Goal: Task Accomplishment & Management: Manage account settings

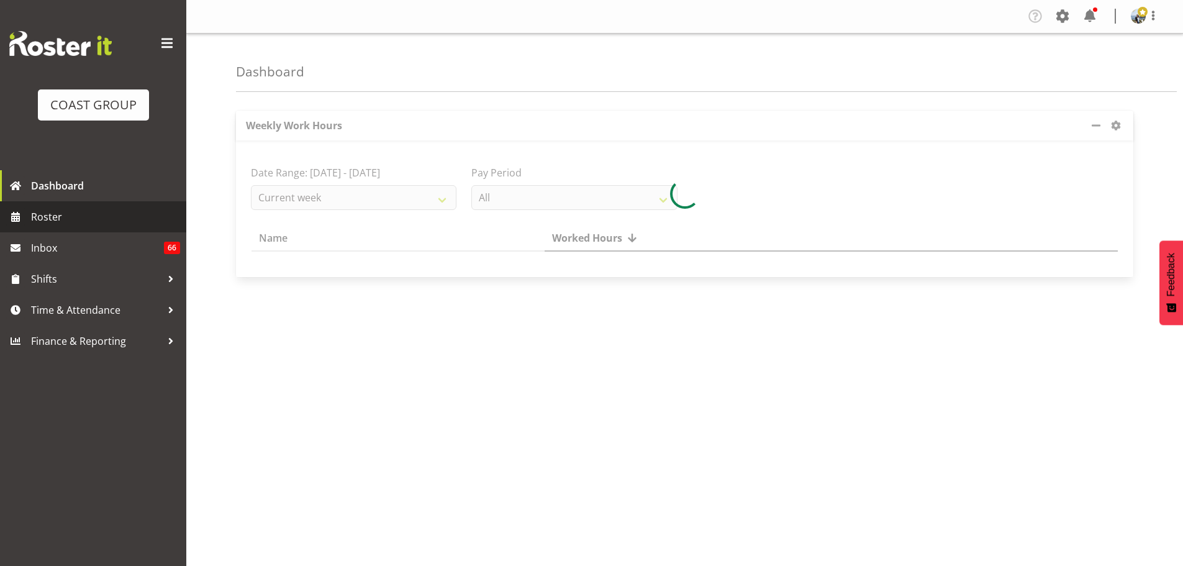
click at [107, 215] on span "Roster" at bounding box center [105, 216] width 149 height 19
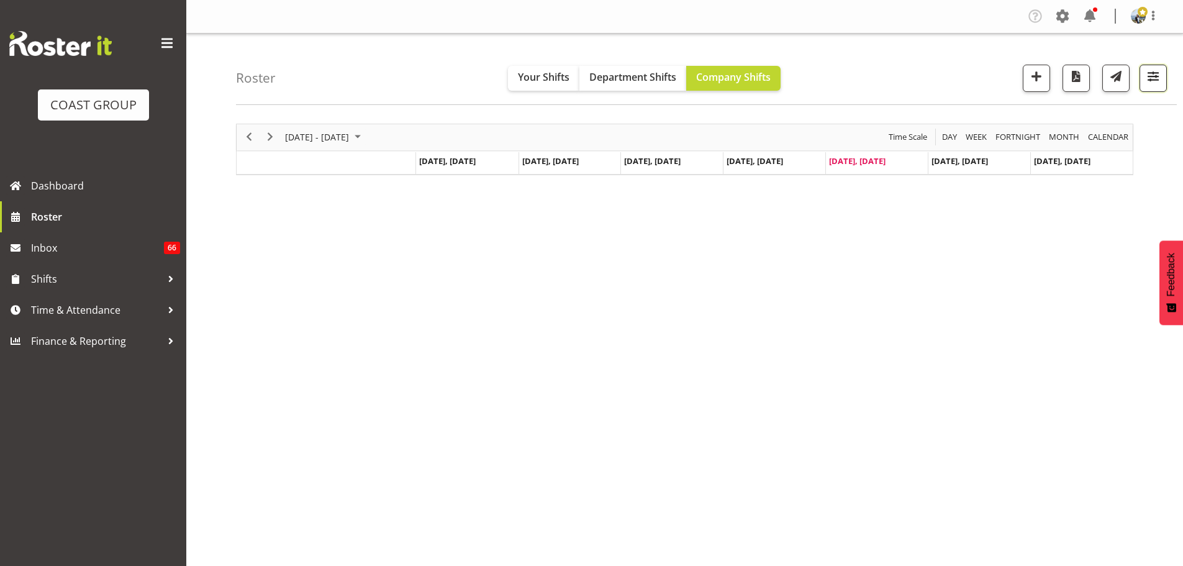
click at [1151, 81] on span "button" at bounding box center [1153, 76] width 16 height 16
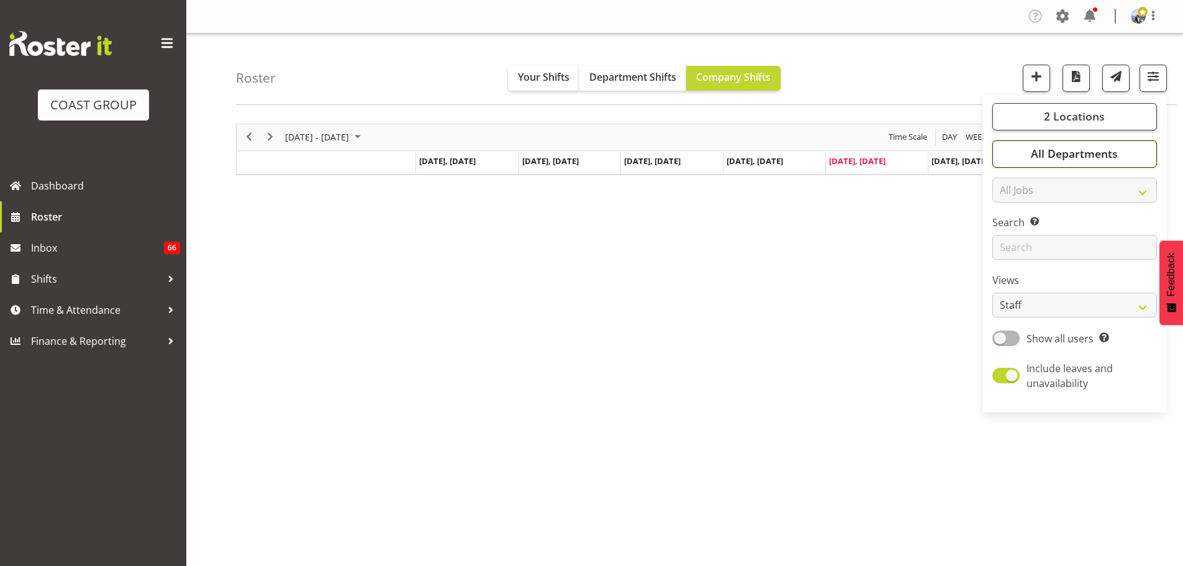
click at [1134, 153] on button "All Departments" at bounding box center [1074, 153] width 165 height 27
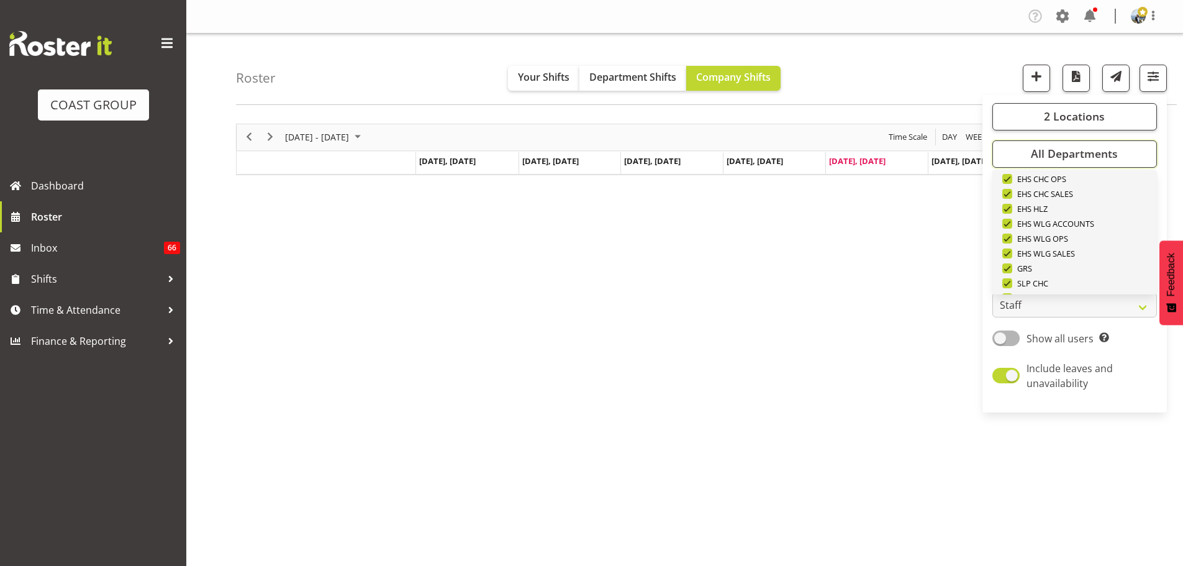
scroll to position [477, 0]
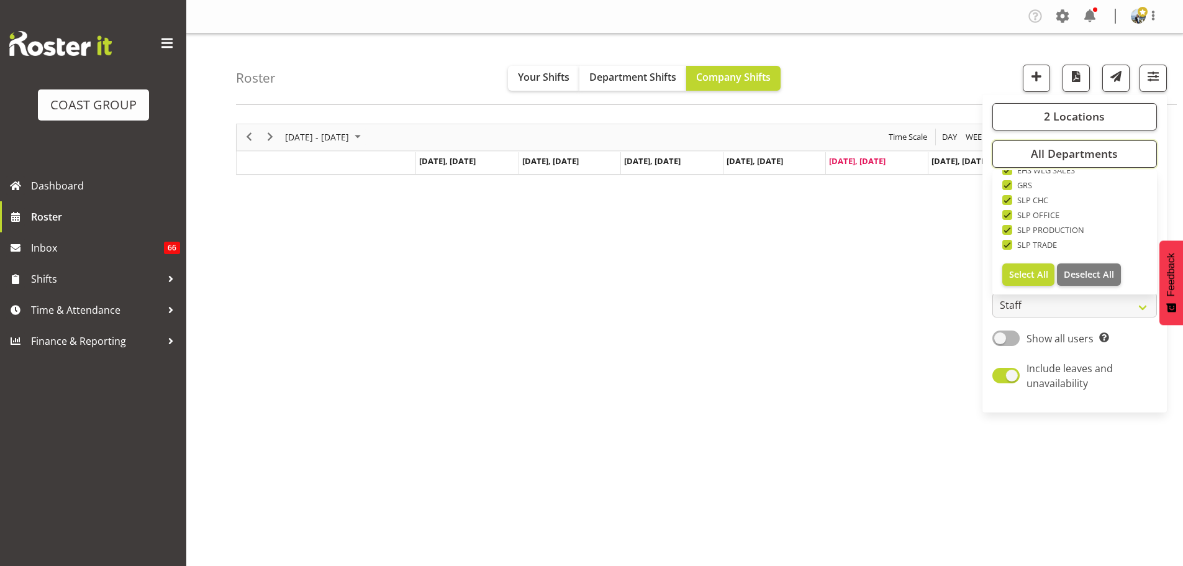
click at [1113, 271] on span "Deselect All" at bounding box center [1088, 274] width 50 height 12
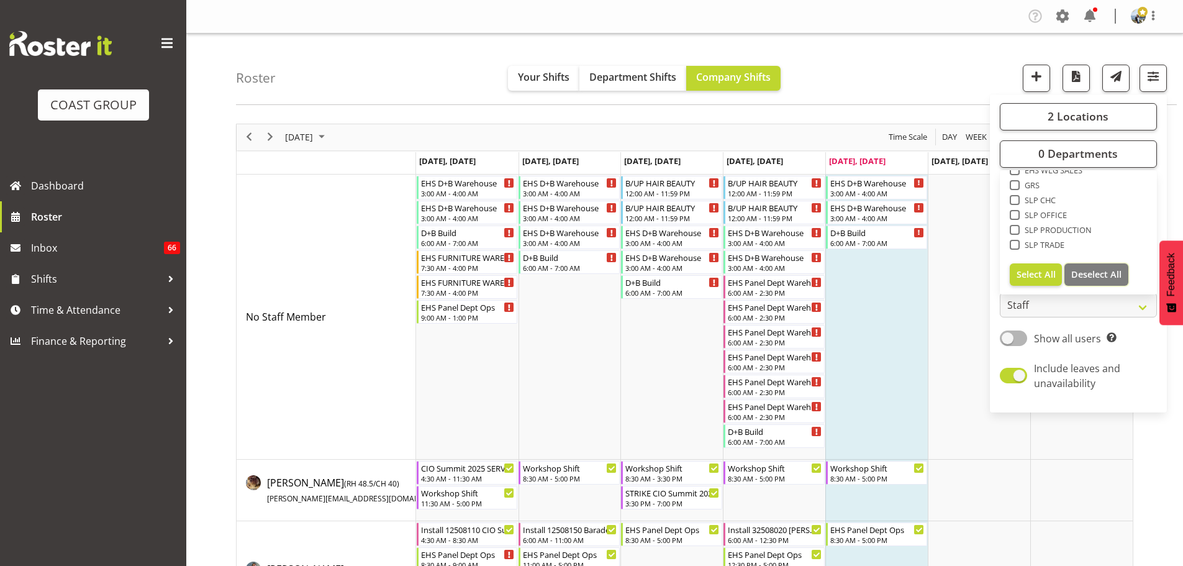
checkbox input "false"
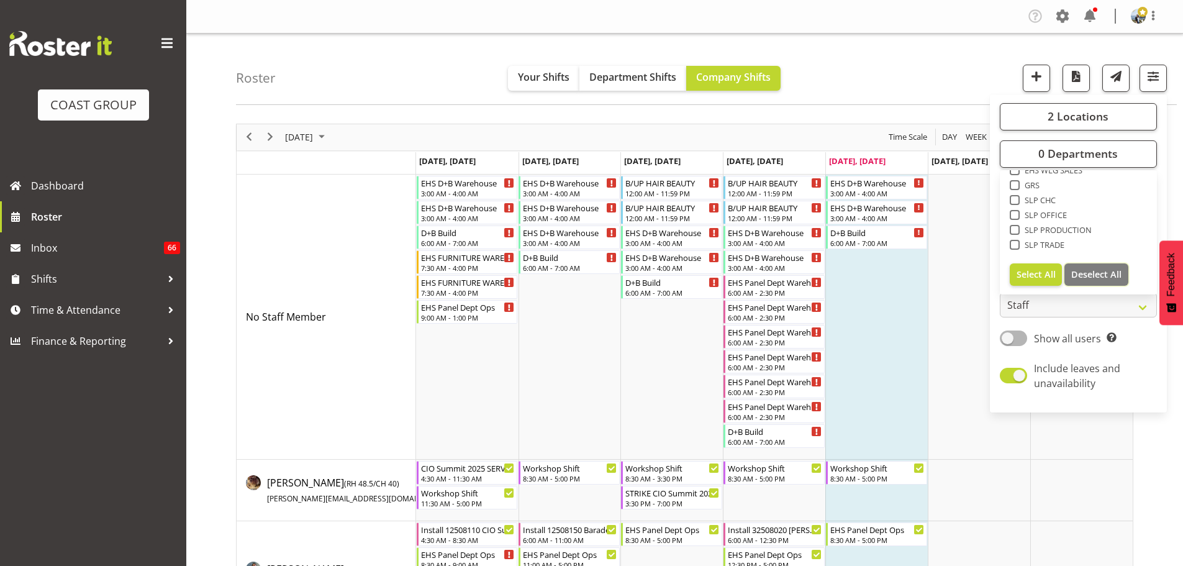
checkbox input "false"
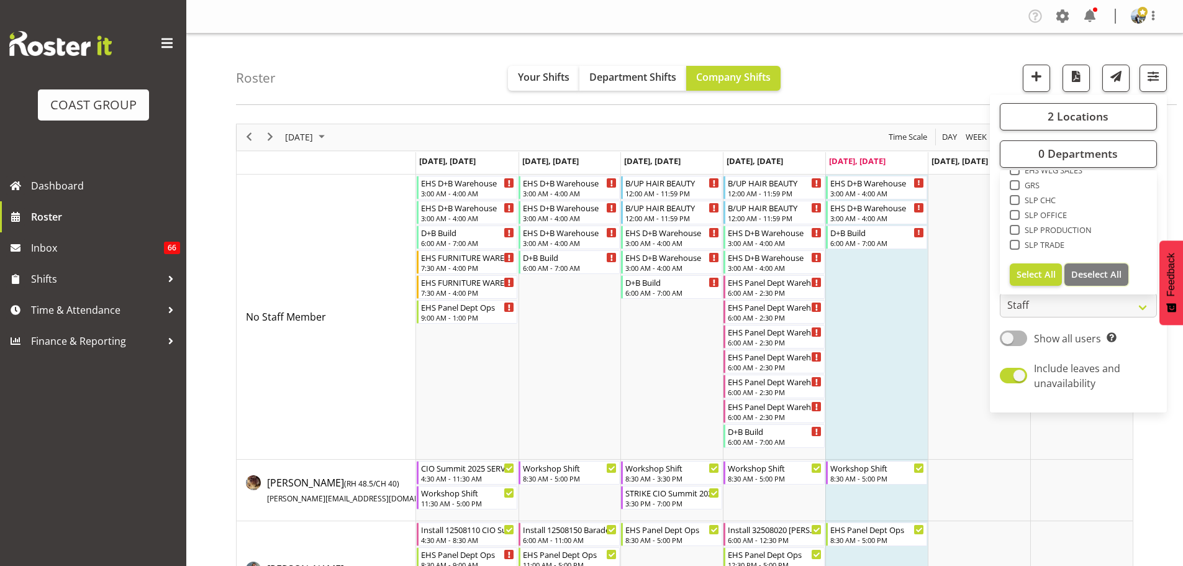
checkbox input "false"
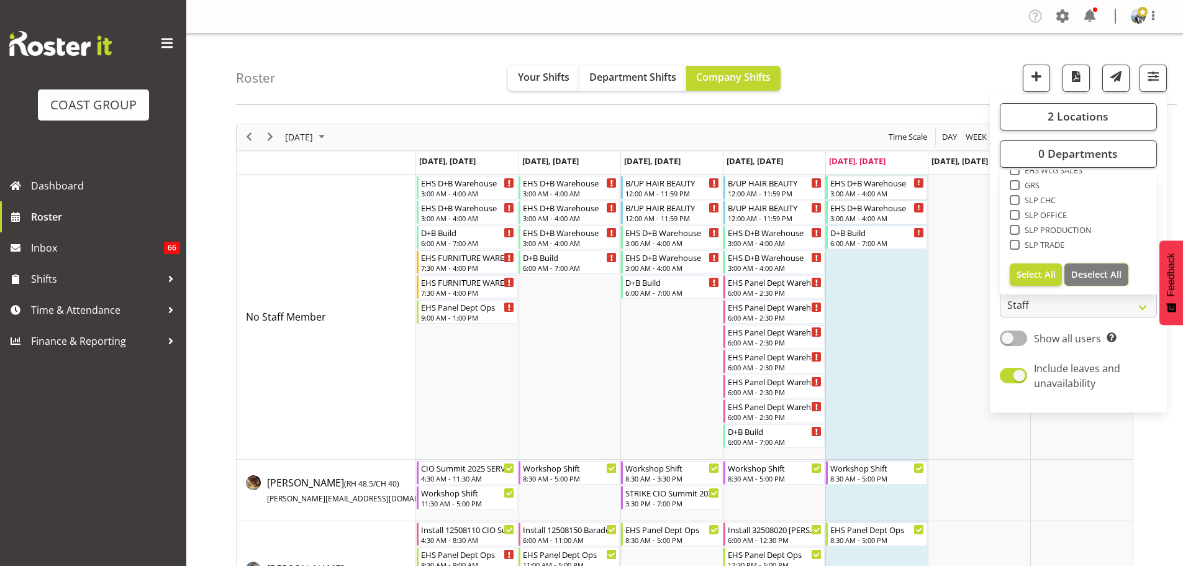
checkbox input "false"
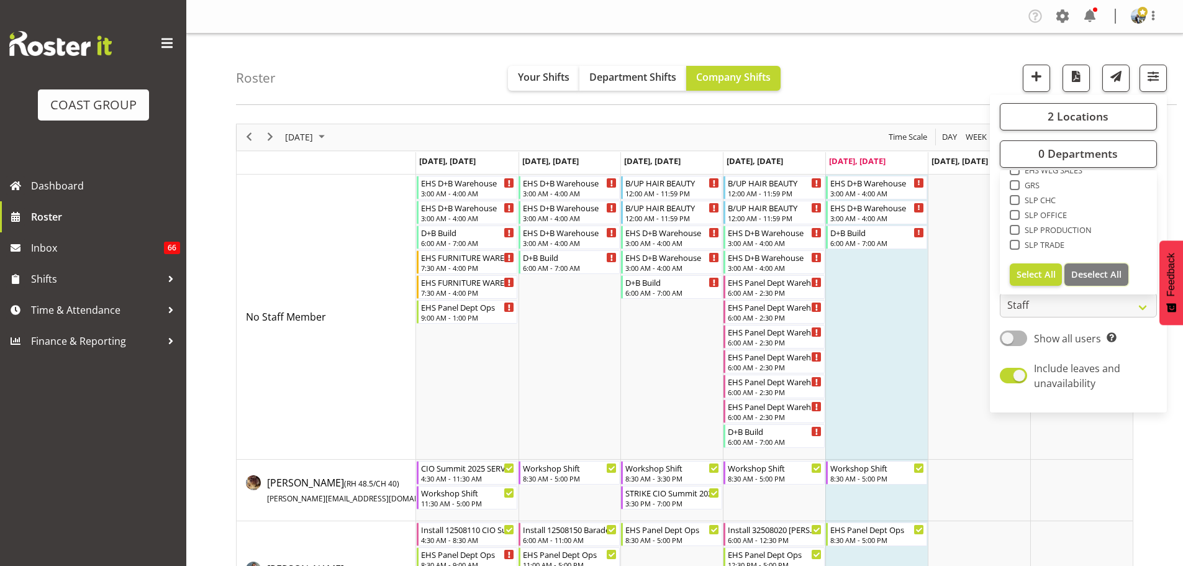
checkbox input "false"
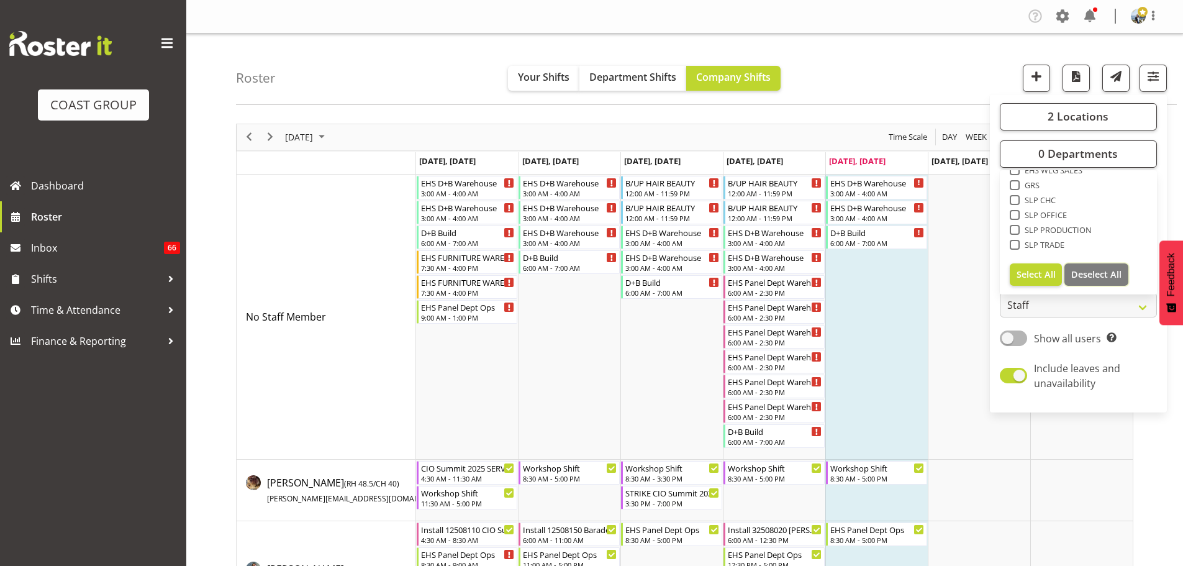
checkbox input "false"
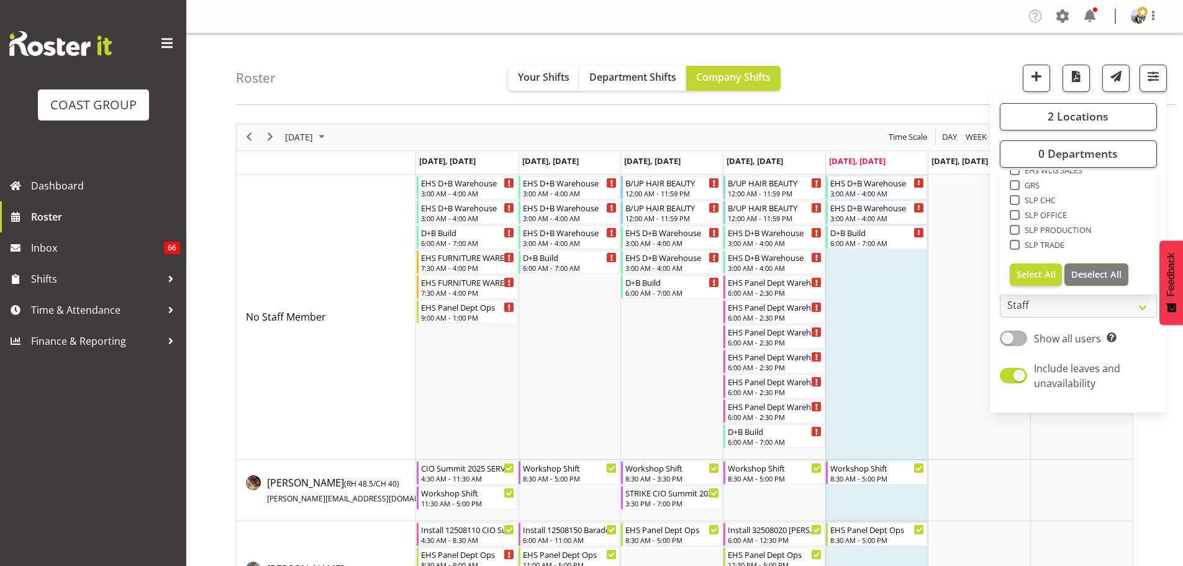
checkbox input "false"
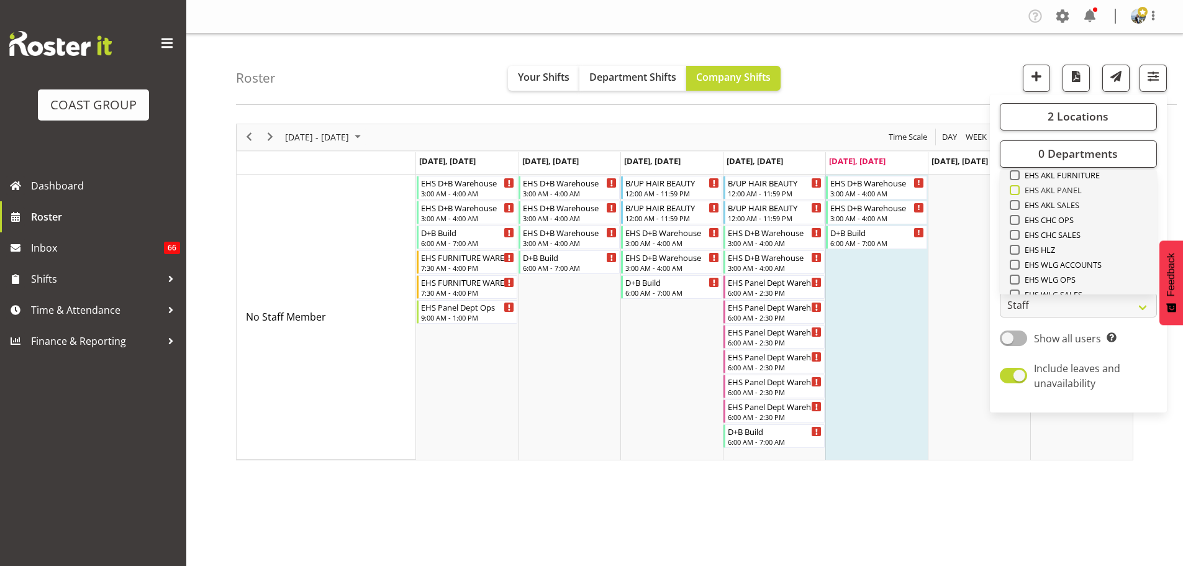
scroll to position [291, 0]
click at [1065, 194] on span "EHS AKL CARPET" at bounding box center [1052, 192] width 66 height 10
click at [1018, 194] on input "EHS AKL CARPET" at bounding box center [1013, 192] width 8 height 8
checkbox input "true"
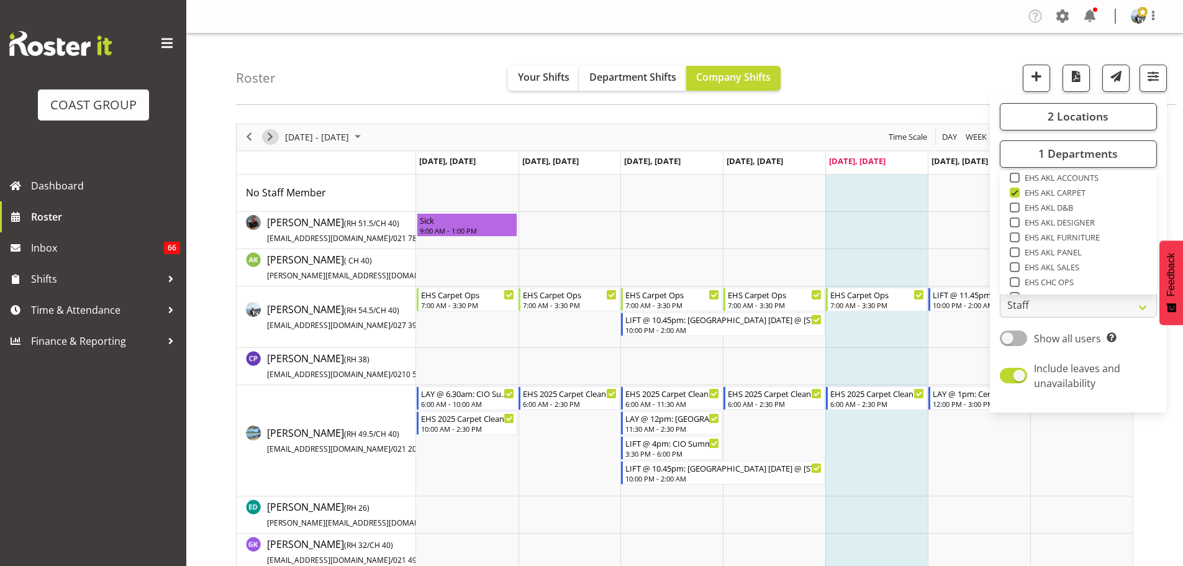
click at [270, 139] on span "Next" at bounding box center [270, 137] width 15 height 16
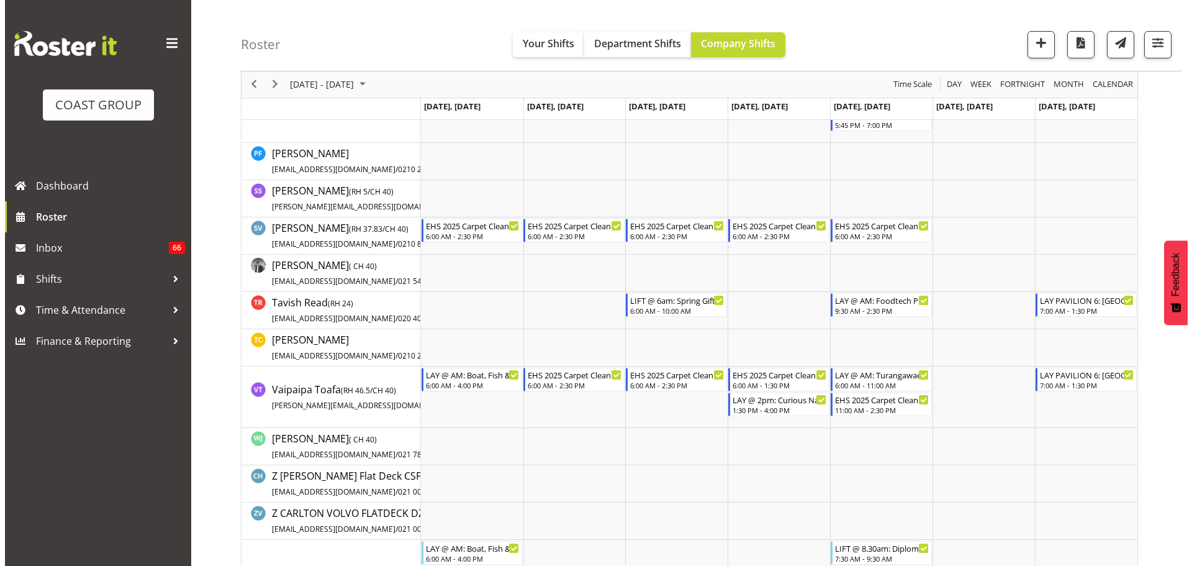
scroll to position [1117, 0]
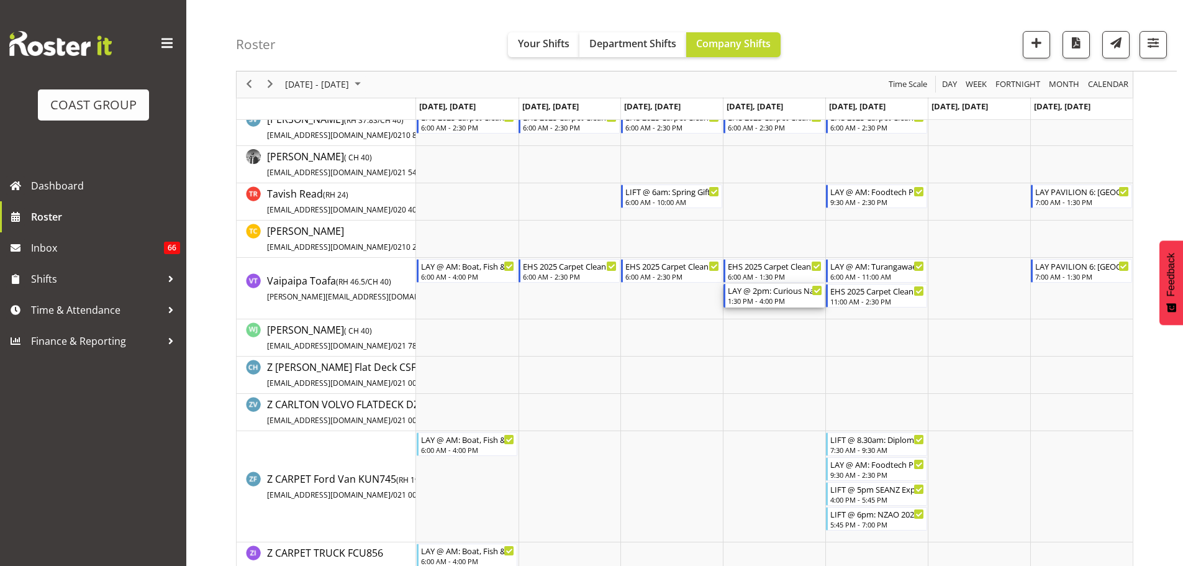
click at [790, 300] on div "1:30 PM - 4:00 PM" at bounding box center [775, 301] width 94 height 10
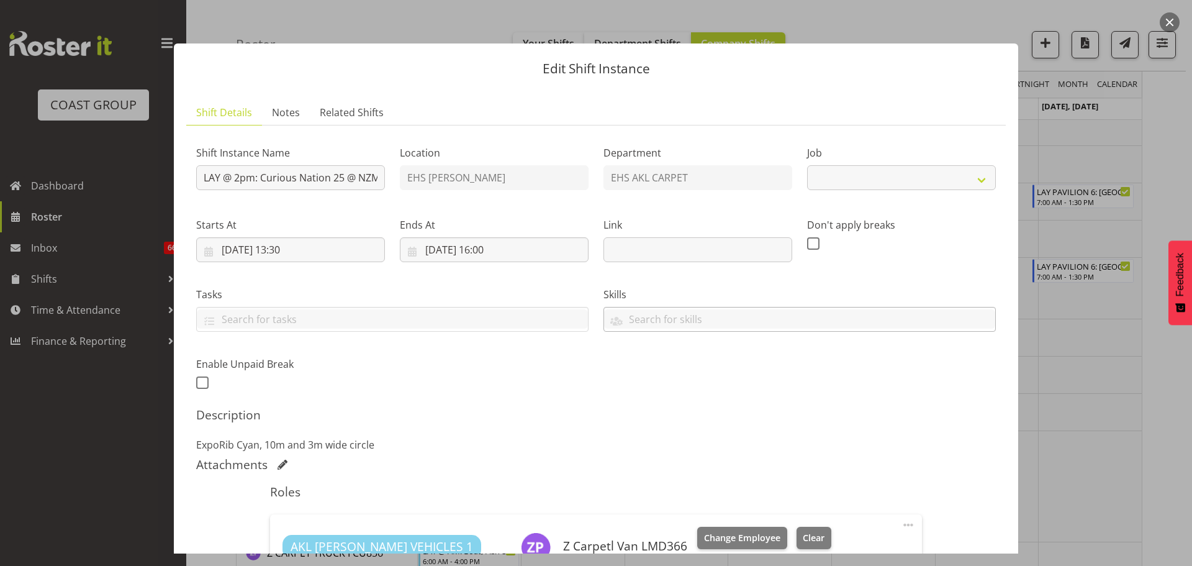
select select "8574"
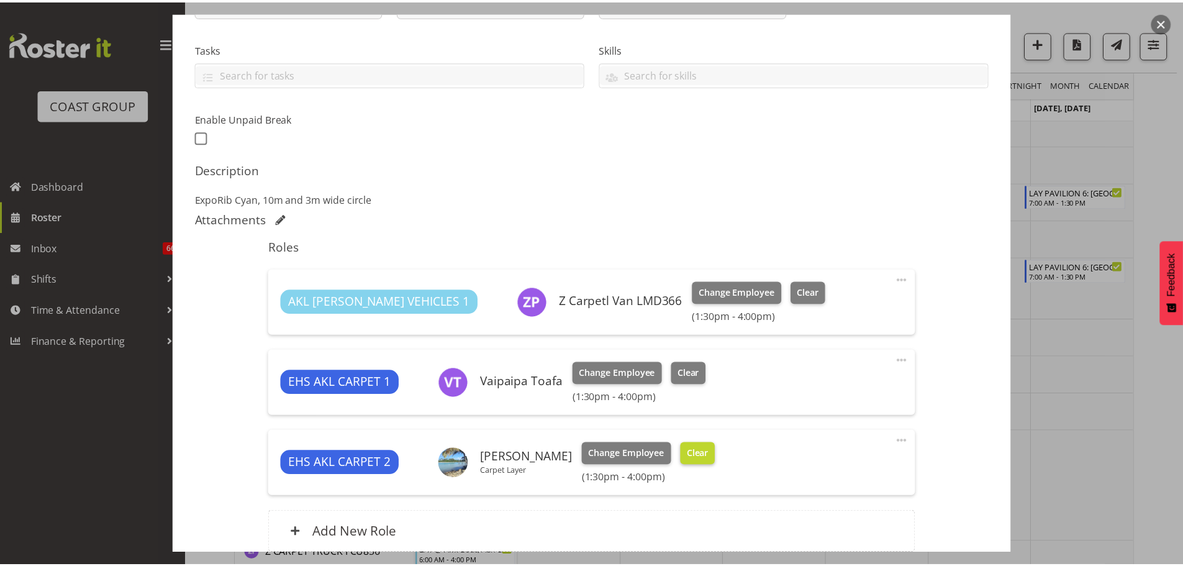
scroll to position [310, 0]
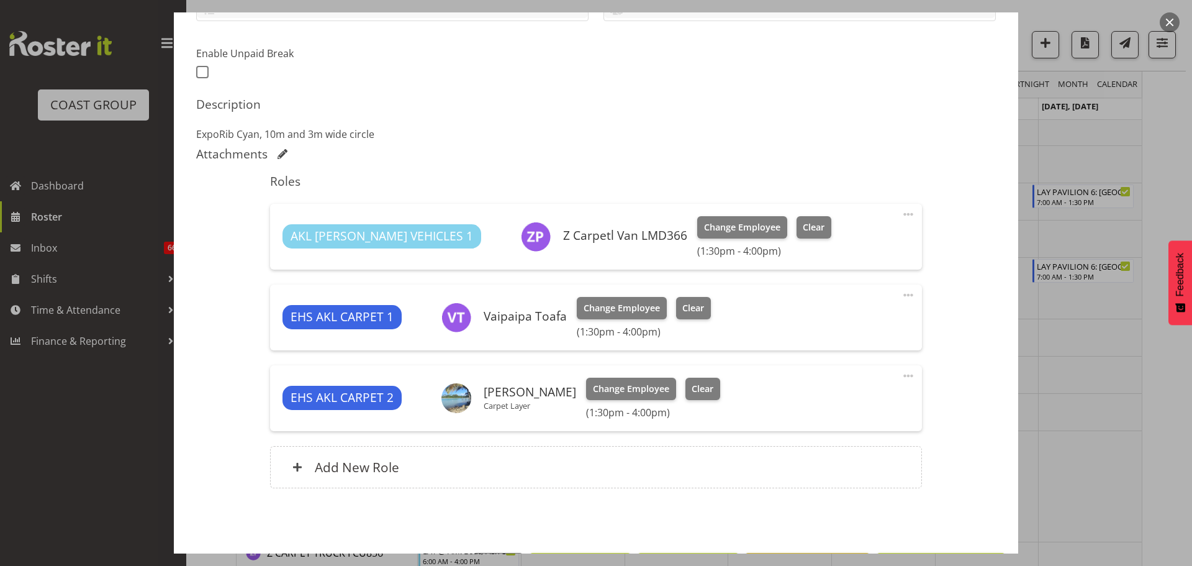
click at [1088, 442] on div at bounding box center [596, 283] width 1192 height 566
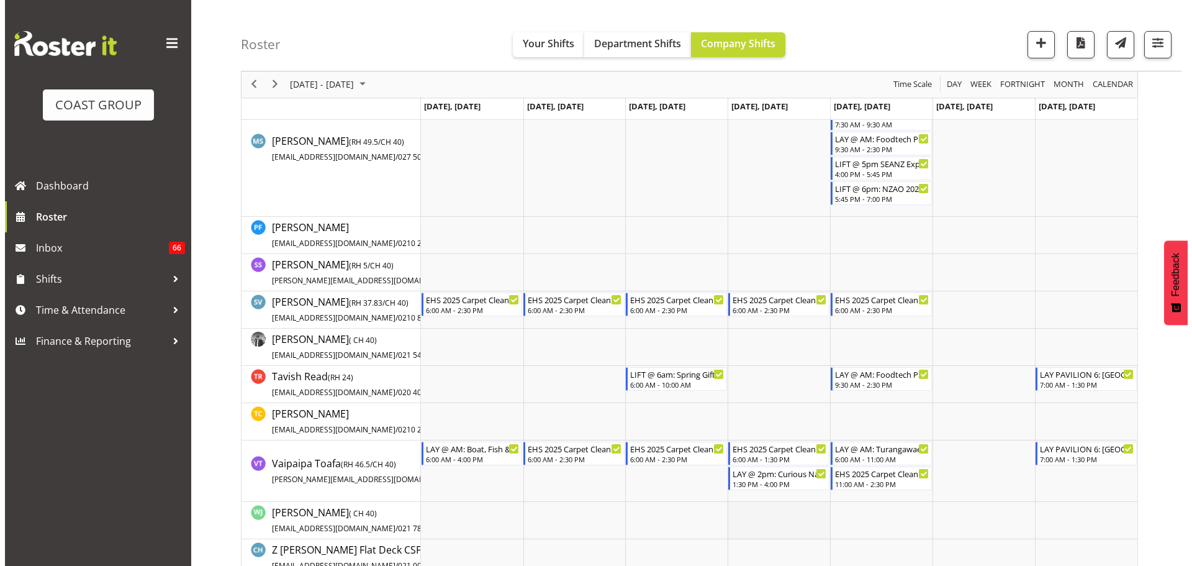
scroll to position [993, 0]
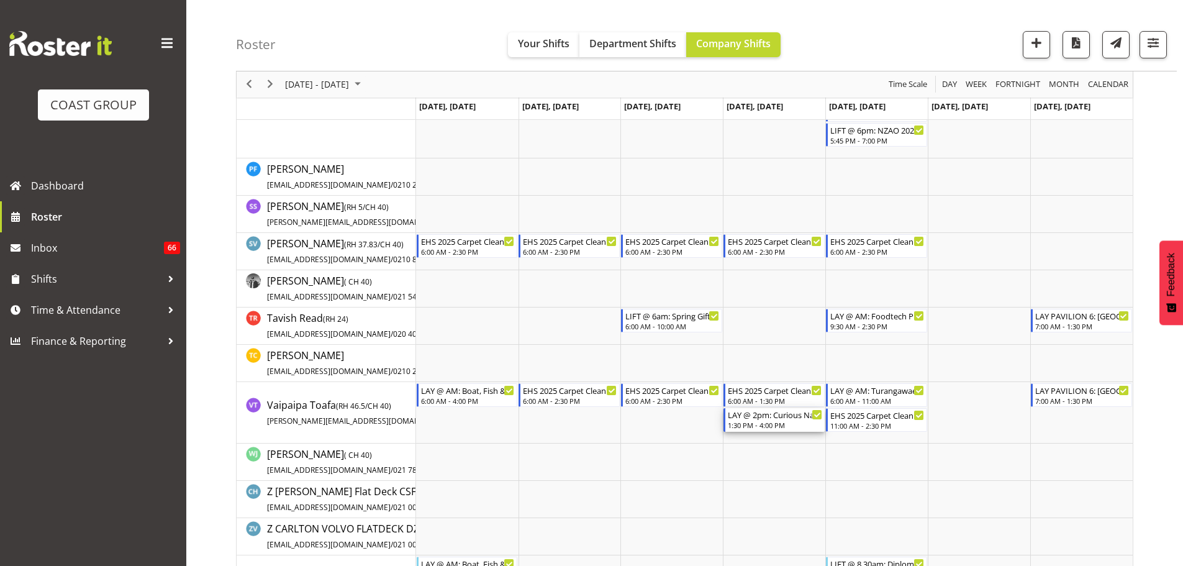
click at [769, 427] on div "1:30 PM - 4:00 PM" at bounding box center [775, 425] width 94 height 10
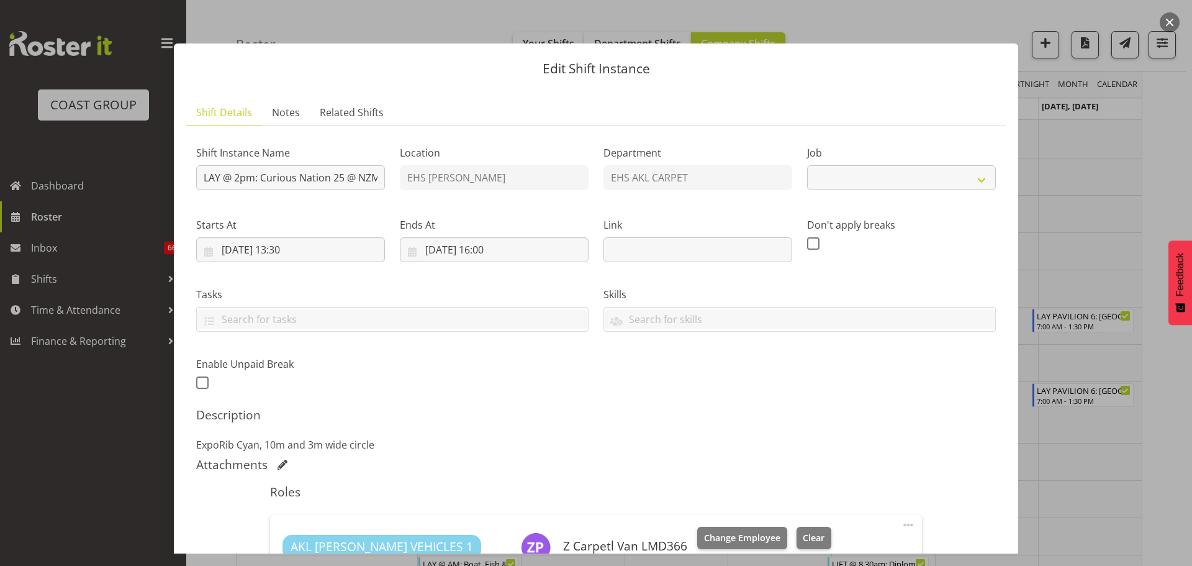
select select "8574"
click at [350, 178] on input "LAY @ 2pm: Curious Nation 25 @ NZME, [STREET_ADDRESS][PERSON_NAME]" at bounding box center [290, 177] width 189 height 25
click at [1099, 232] on div at bounding box center [596, 283] width 1192 height 566
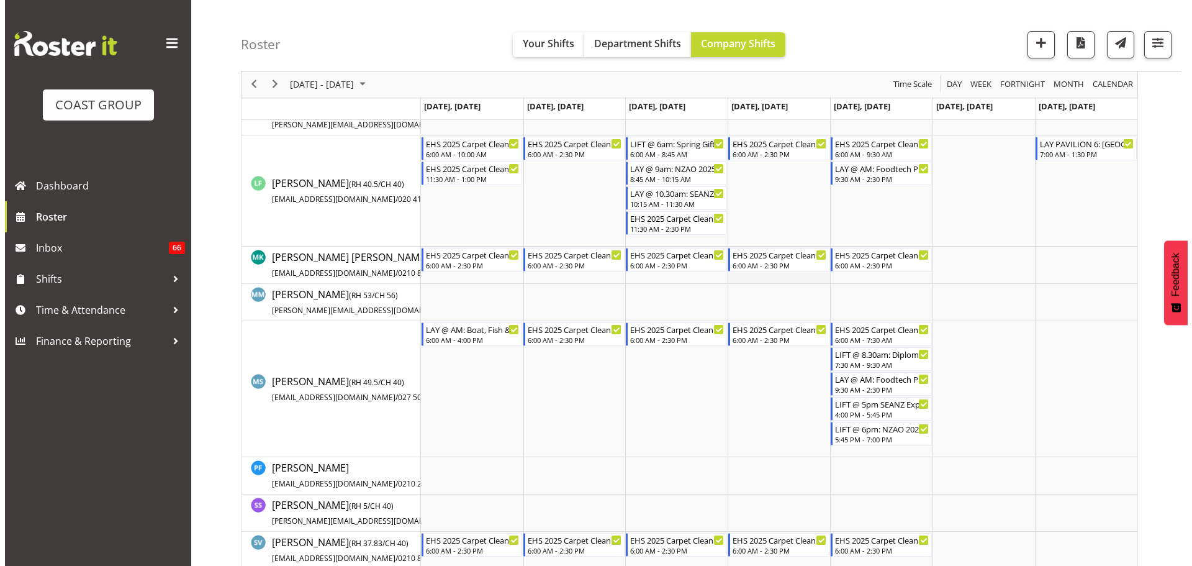
scroll to position [683, 0]
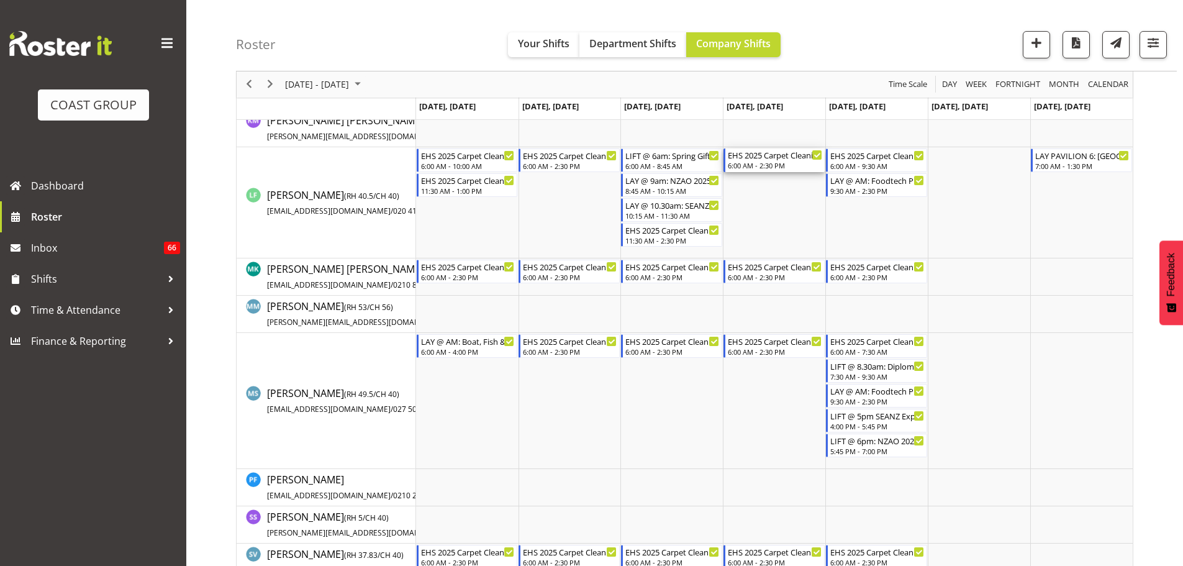
click at [785, 164] on div "6:00 AM - 2:30 PM" at bounding box center [775, 165] width 94 height 10
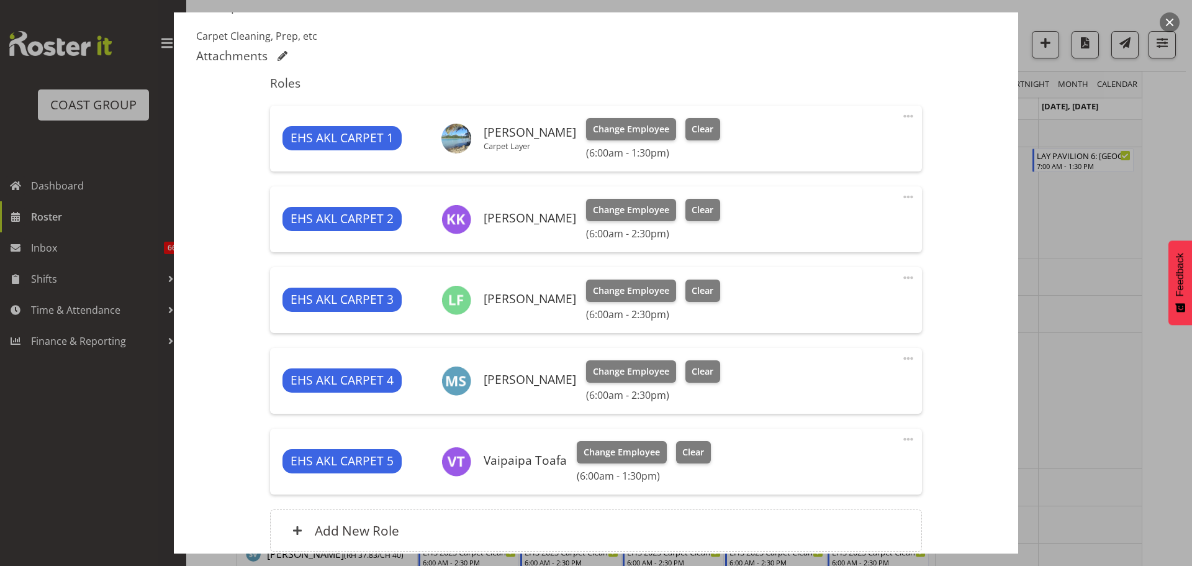
select select "69"
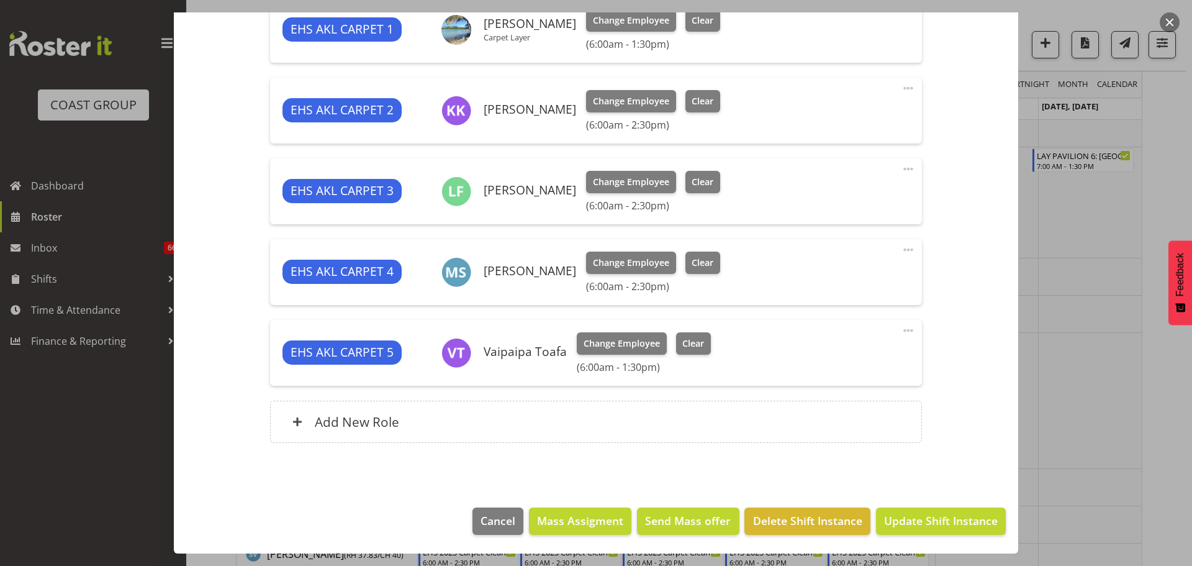
click at [906, 169] on span at bounding box center [908, 168] width 15 height 15
click at [857, 187] on link "Edit" at bounding box center [856, 196] width 119 height 22
select select "7"
select select "2025"
select select "14"
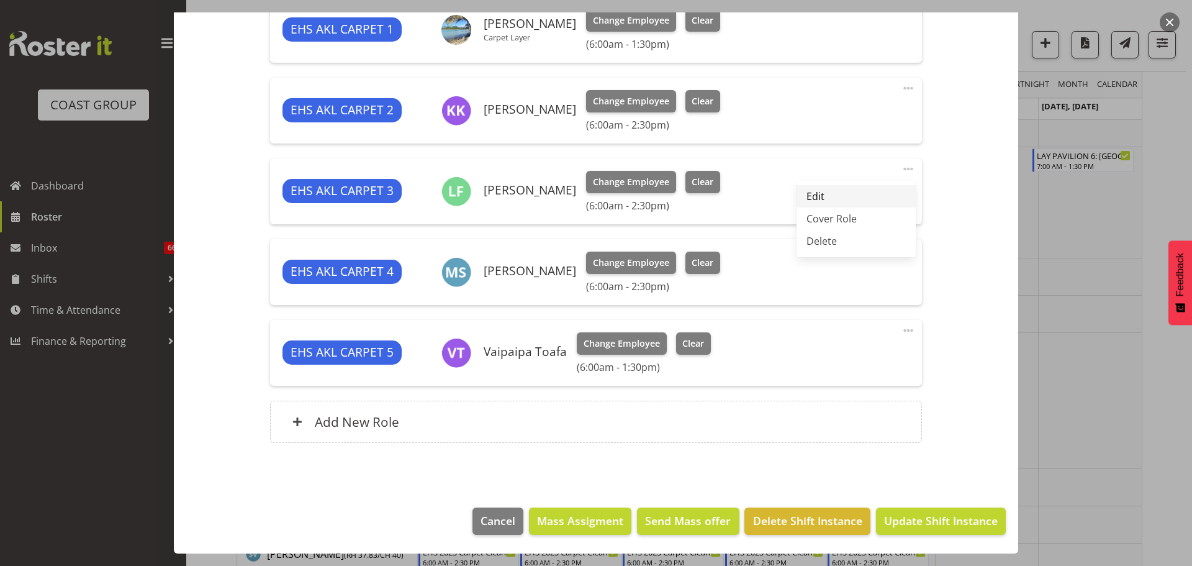
select select "30"
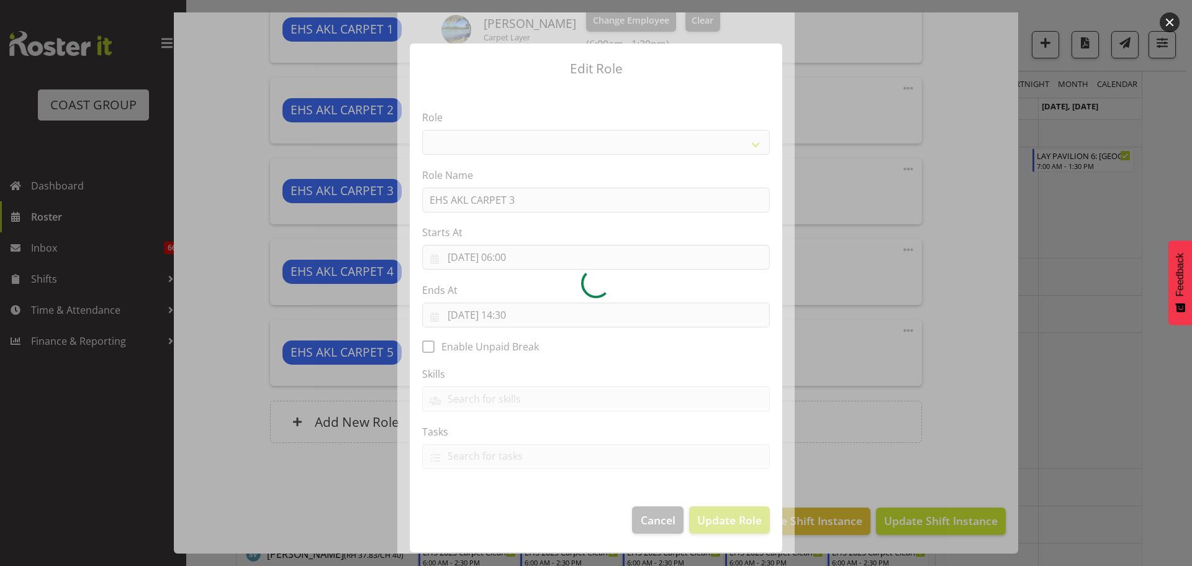
select select "190"
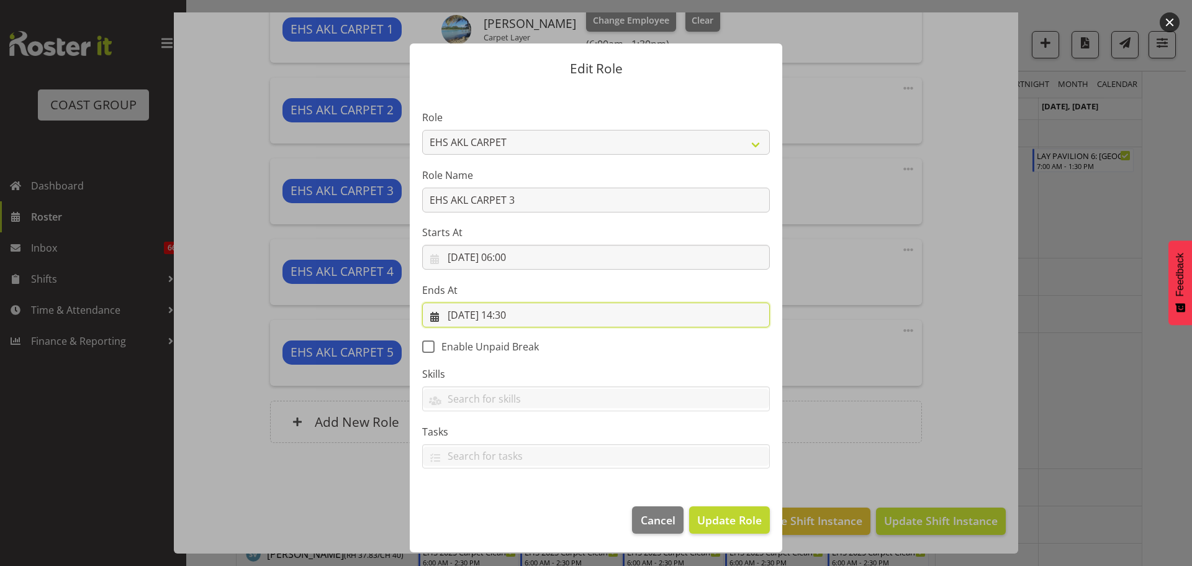
click at [514, 314] on input "[DATE] 14:30" at bounding box center [596, 314] width 348 height 25
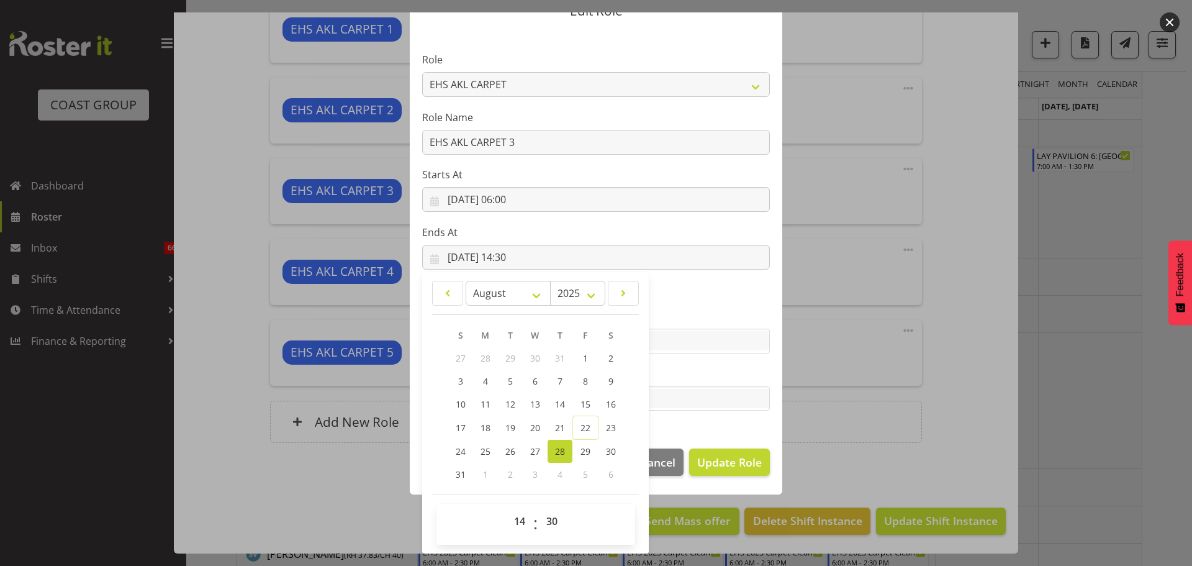
click at [970, 414] on div at bounding box center [596, 283] width 1192 height 566
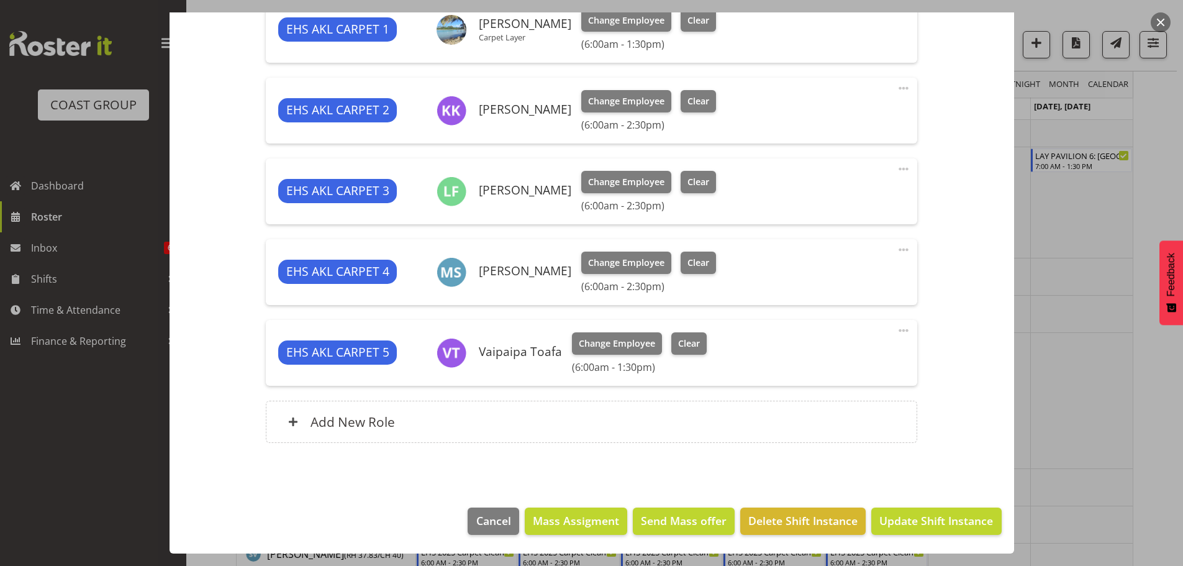
click at [896, 325] on span at bounding box center [903, 330] width 15 height 15
click at [816, 356] on link "Edit" at bounding box center [851, 357] width 119 height 22
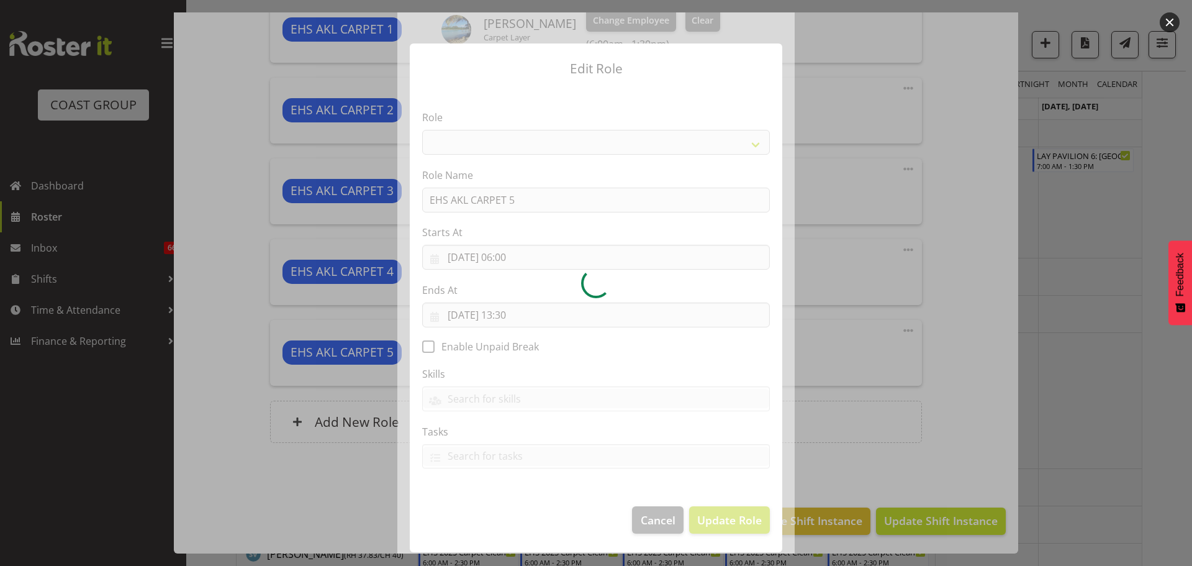
select select "190"
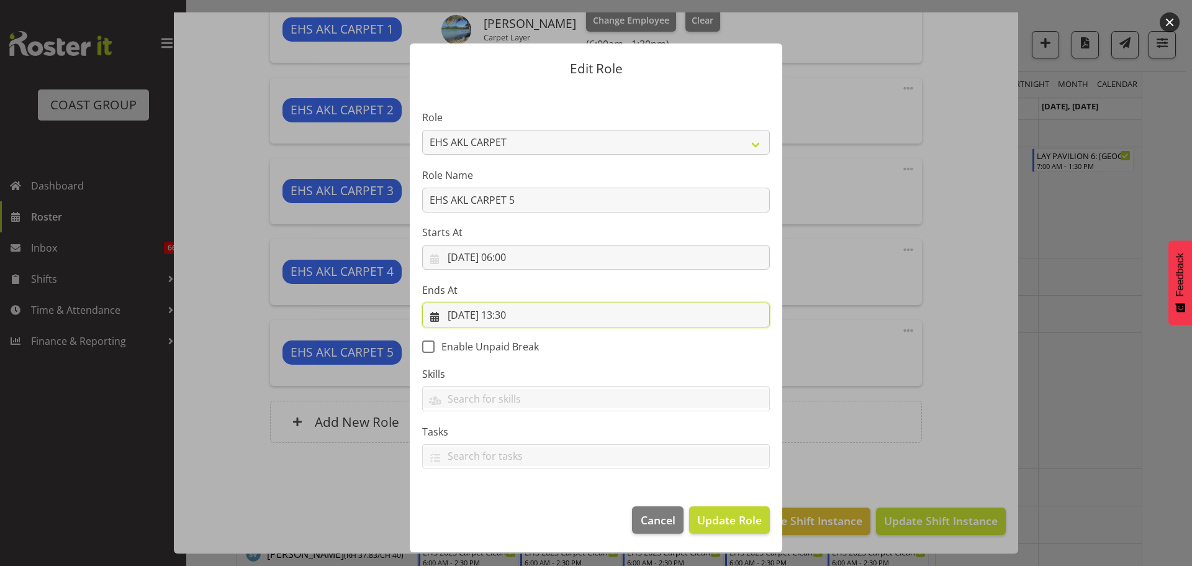
click at [520, 313] on input "[DATE] 13:30" at bounding box center [596, 314] width 348 height 25
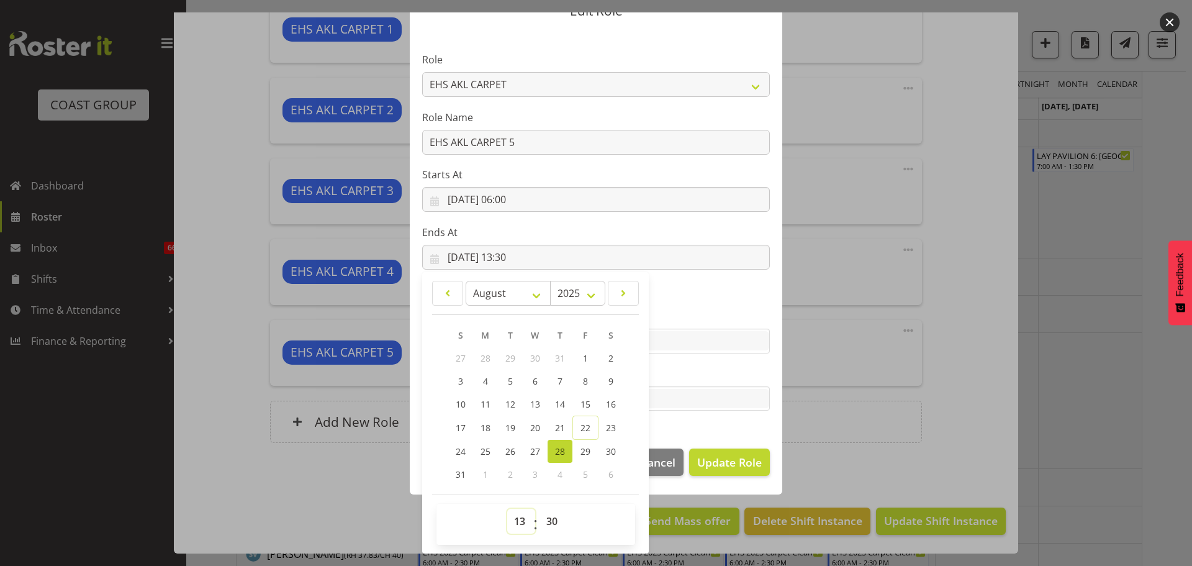
click at [516, 523] on select "00 01 02 03 04 05 06 07 08 09 10 11 12 13 14 15 16 17 18 19 20 21 22 23" at bounding box center [521, 520] width 28 height 25
select select "11"
click at [507, 508] on select "00 01 02 03 04 05 06 07 08 09 10 11 12 13 14 15 16 17 18 19 20 21 22 23" at bounding box center [521, 520] width 28 height 25
type input "[DATE] 11:30"
click at [727, 464] on span "Update Role" at bounding box center [729, 462] width 65 height 16
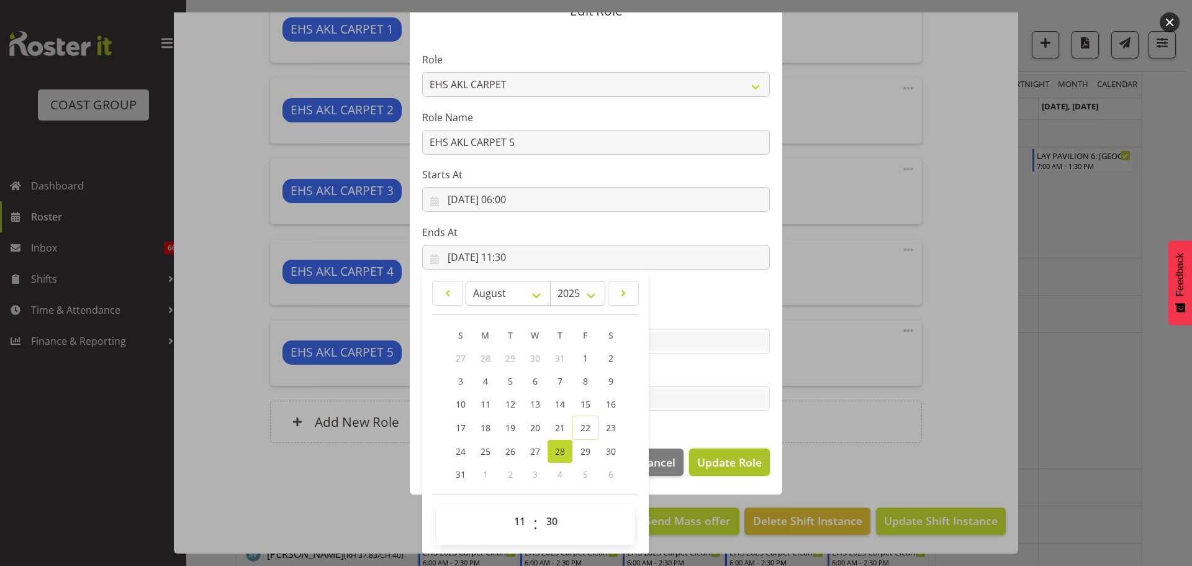
select select
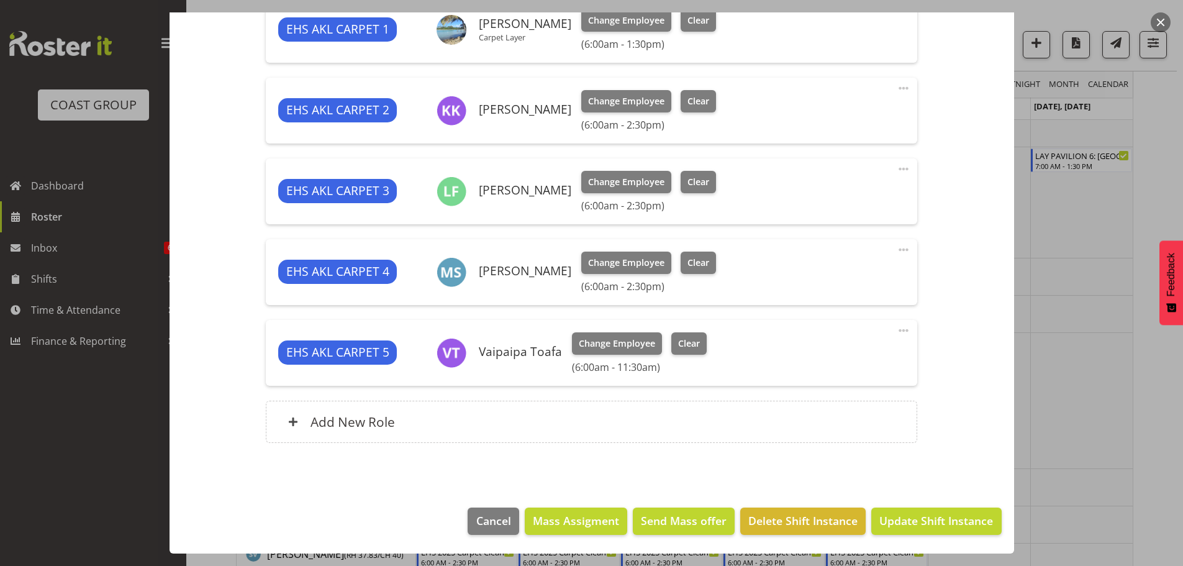
scroll to position [56, 0]
click at [910, 512] on span "Update Shift Instance" at bounding box center [936, 520] width 114 height 16
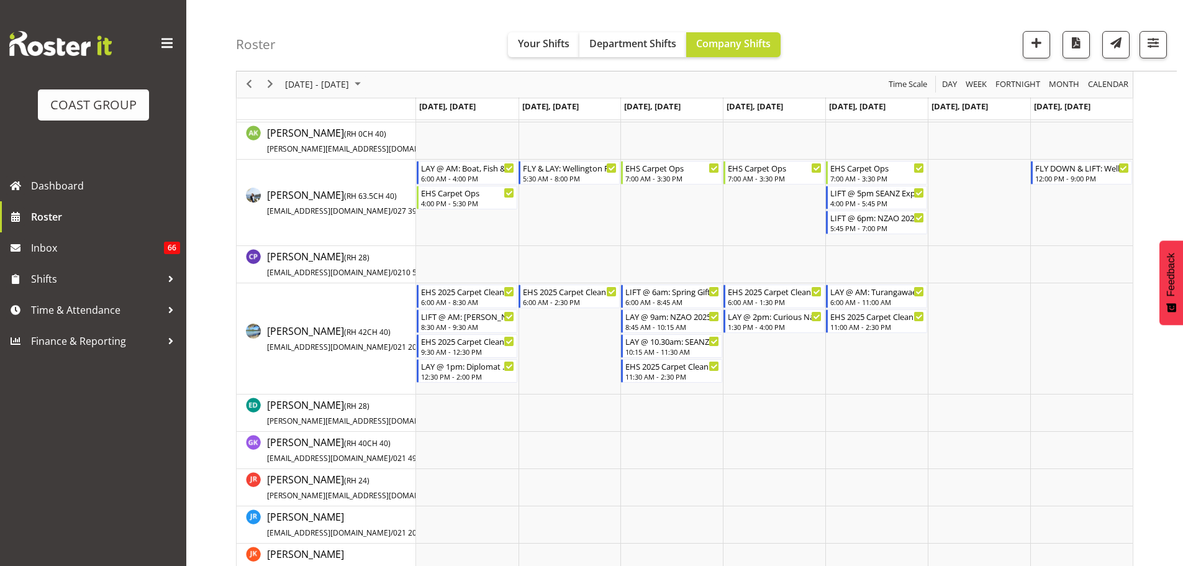
scroll to position [0, 0]
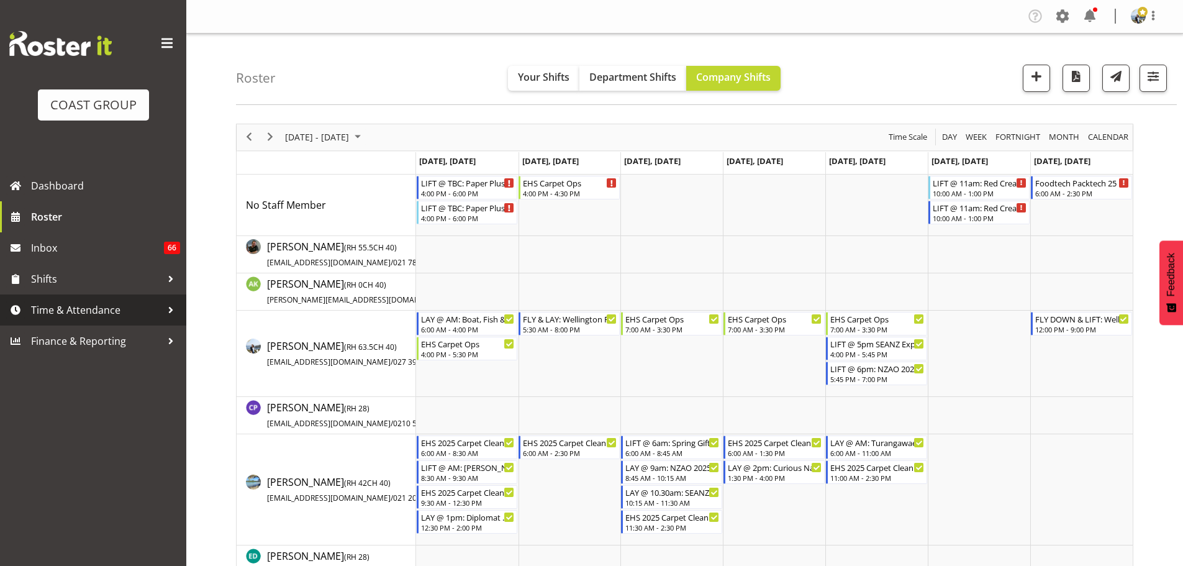
click at [105, 312] on span "Time & Attendance" at bounding box center [96, 309] width 130 height 19
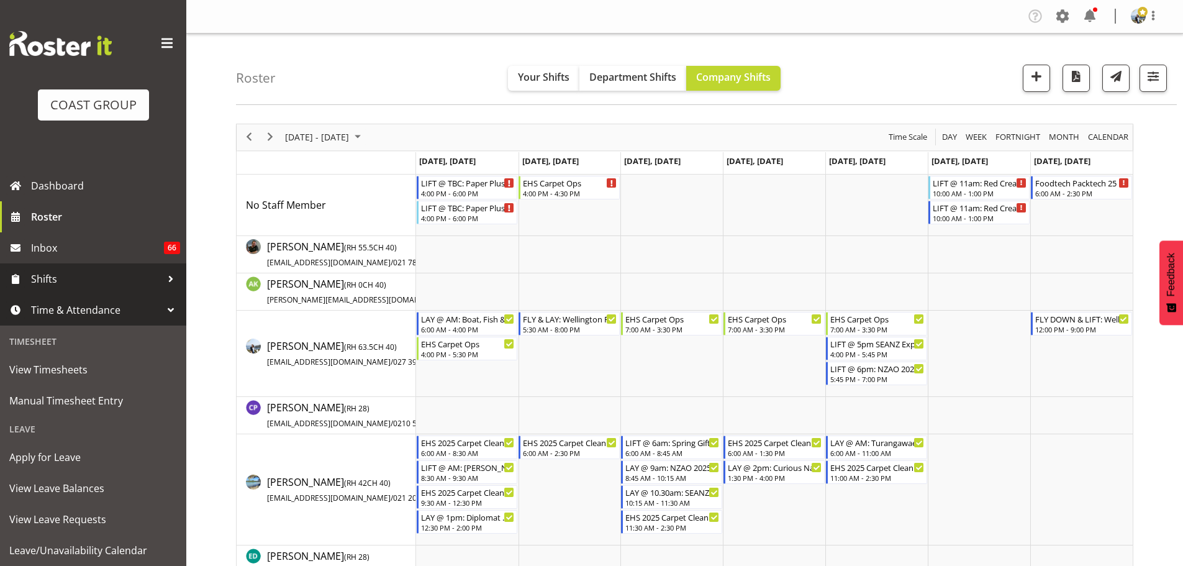
click at [49, 286] on span "Shifts" at bounding box center [96, 278] width 130 height 19
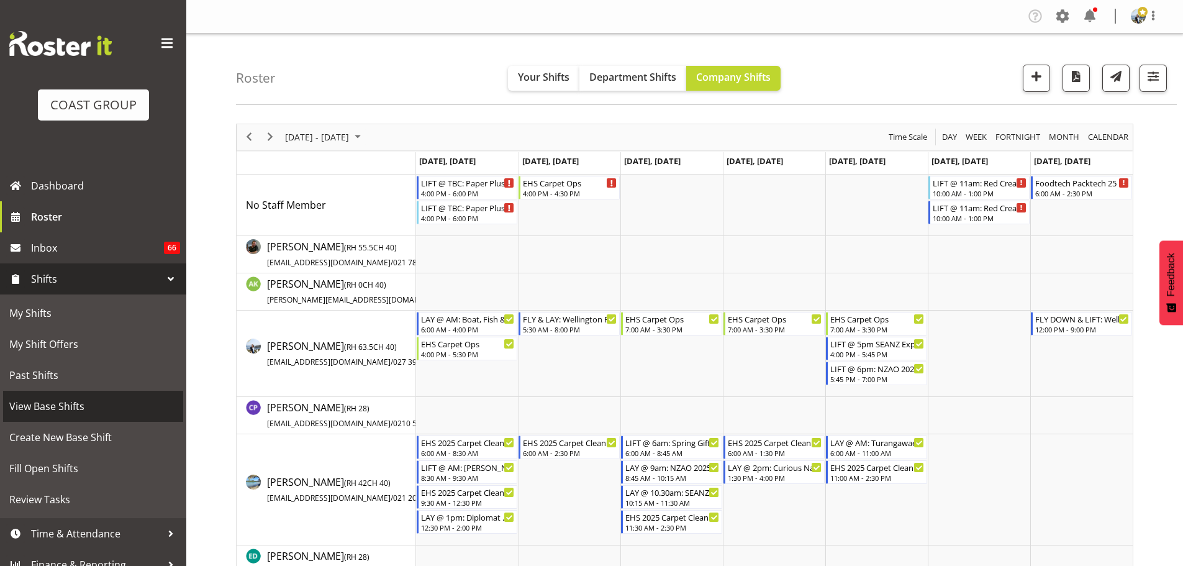
click at [61, 397] on span "View Base Shifts" at bounding box center [93, 406] width 168 height 19
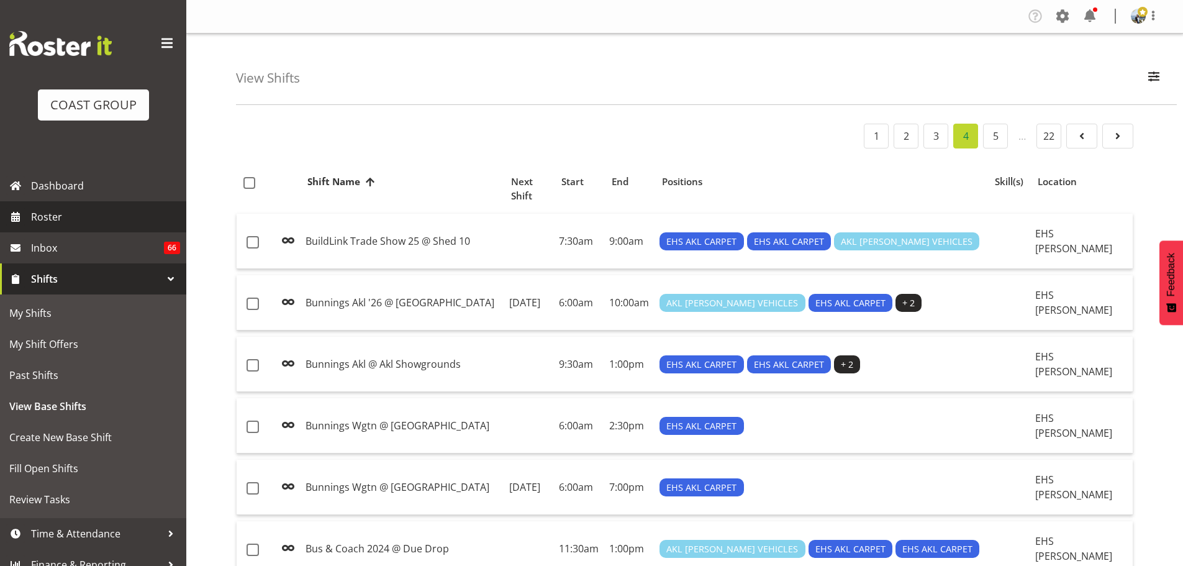
click at [57, 212] on span "Roster" at bounding box center [105, 216] width 149 height 19
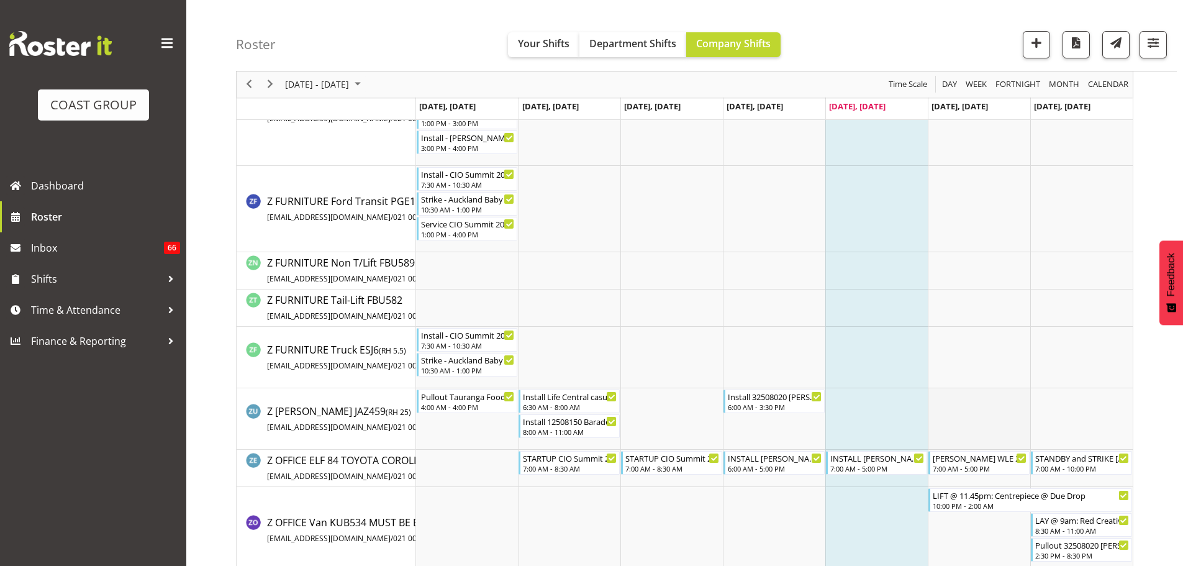
scroll to position [6332, 0]
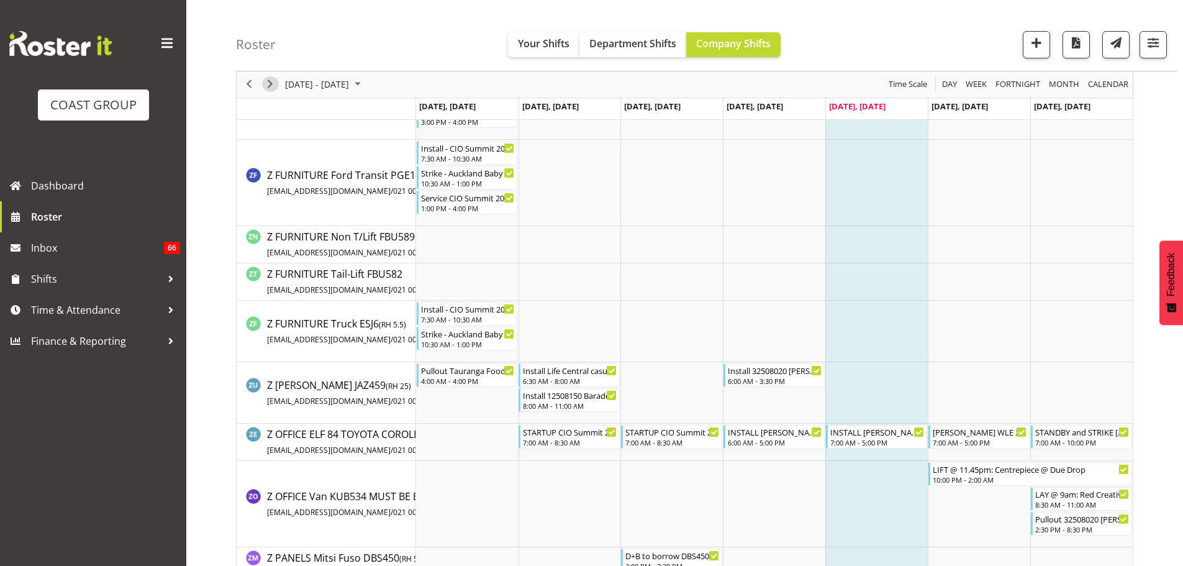
click at [278, 88] on button "Next" at bounding box center [270, 85] width 17 height 16
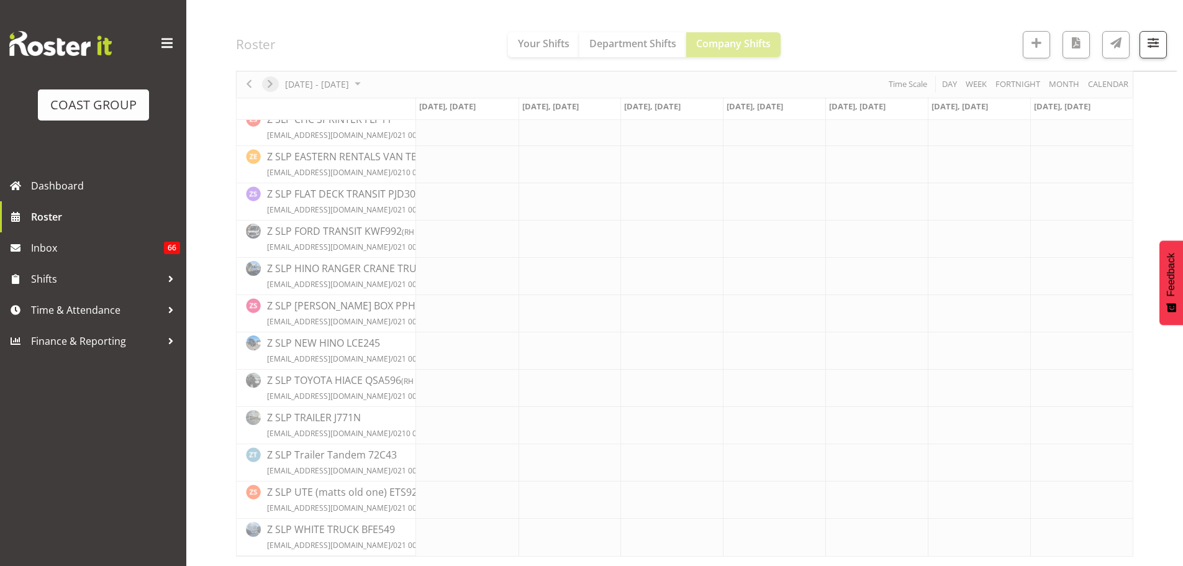
scroll to position [5318, 0]
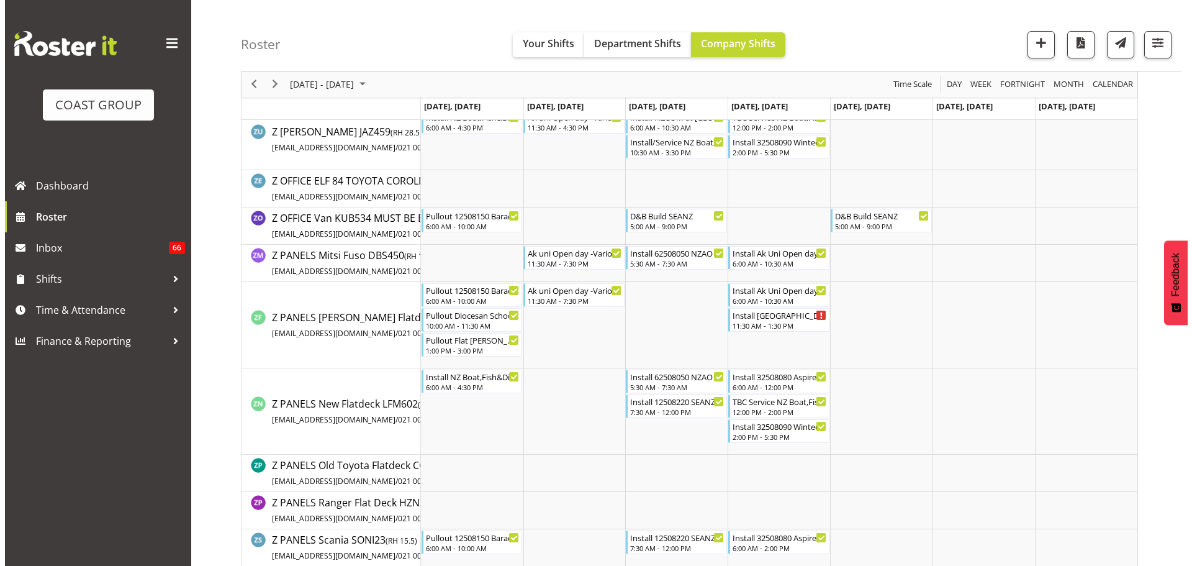
scroll to position [6788, 0]
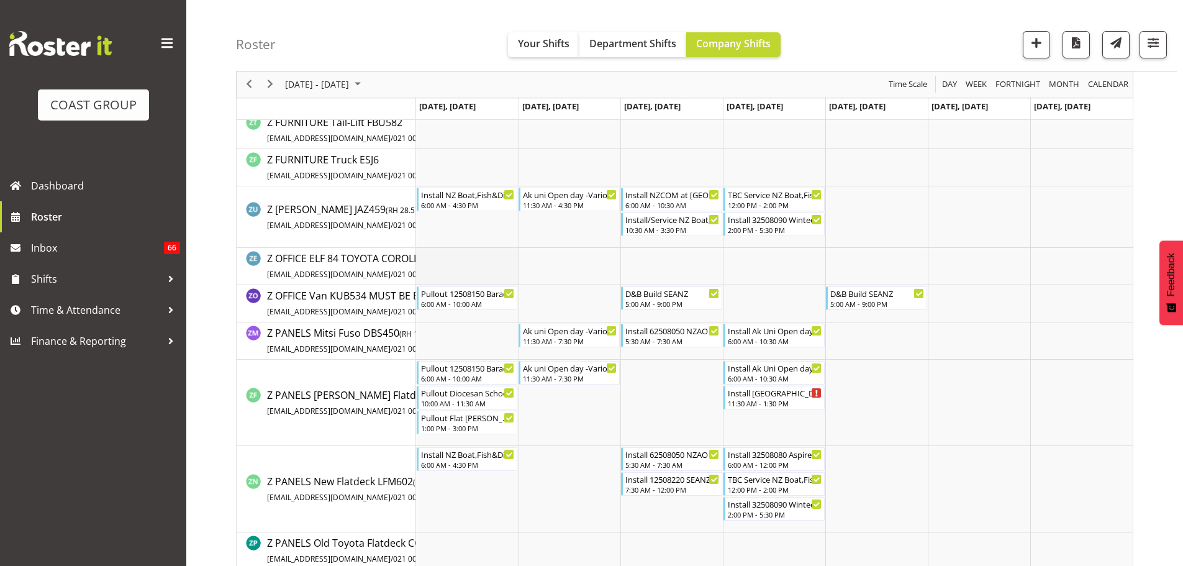
click at [467, 271] on td "Timeline Week of August 29, 2025" at bounding box center [467, 266] width 102 height 37
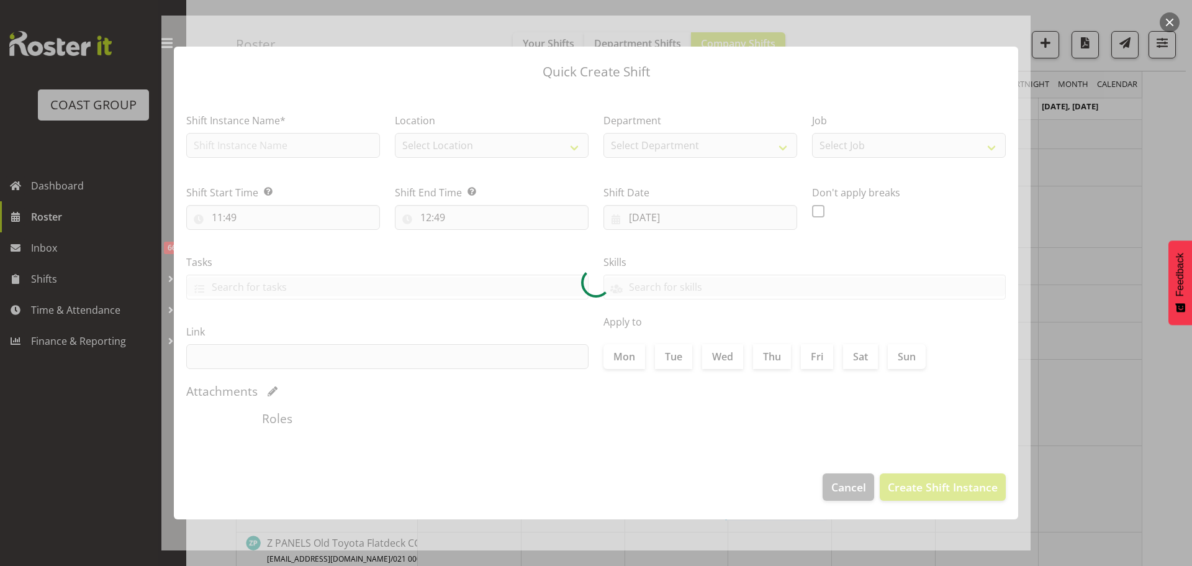
type input "25/08/2025"
checkbox input "true"
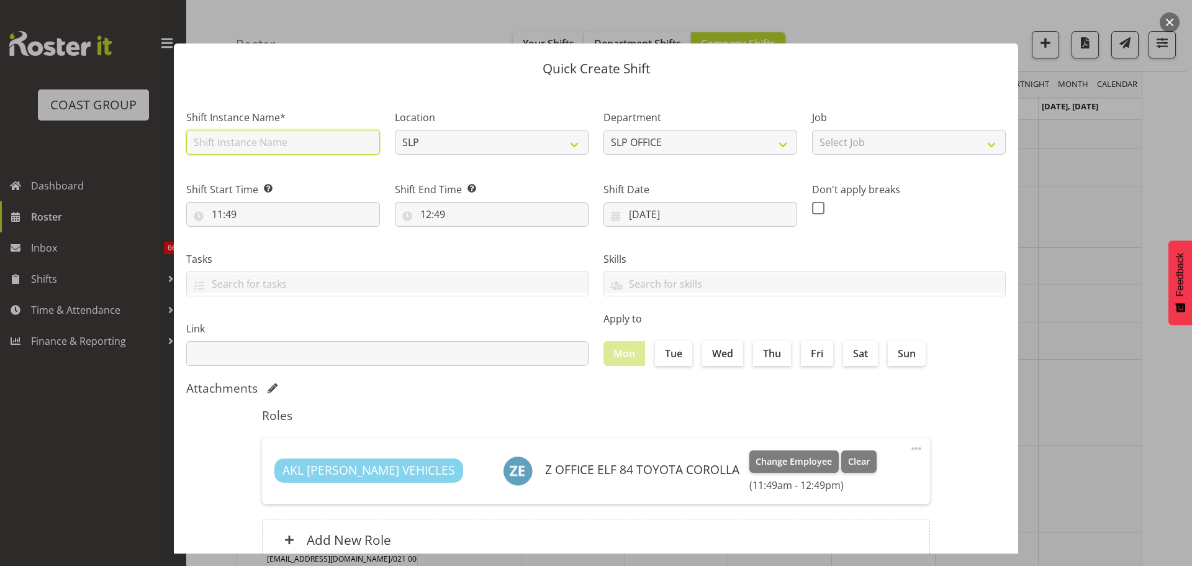
click at [304, 142] on input "text" at bounding box center [283, 142] width 194 height 25
type input "WOF"
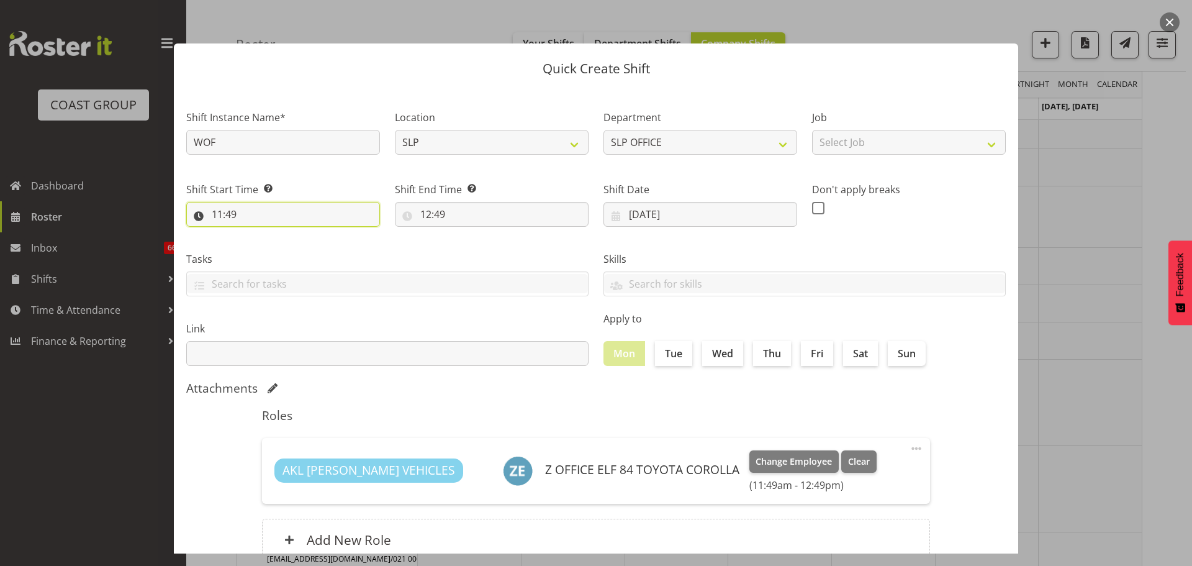
click at [251, 209] on input "11:49" at bounding box center [283, 214] width 194 height 25
click at [259, 240] on select "00 01 02 03 04 05 06 07 08 09 10 11 12 13 14 15 16 17 18 19 20 21 22 23" at bounding box center [271, 246] width 28 height 25
select select "5"
click at [257, 234] on select "00 01 02 03 04 05 06 07 08 09 10 11 12 13 14 15 16 17 18 19 20 21 22 23" at bounding box center [271, 246] width 28 height 25
type input "05:49"
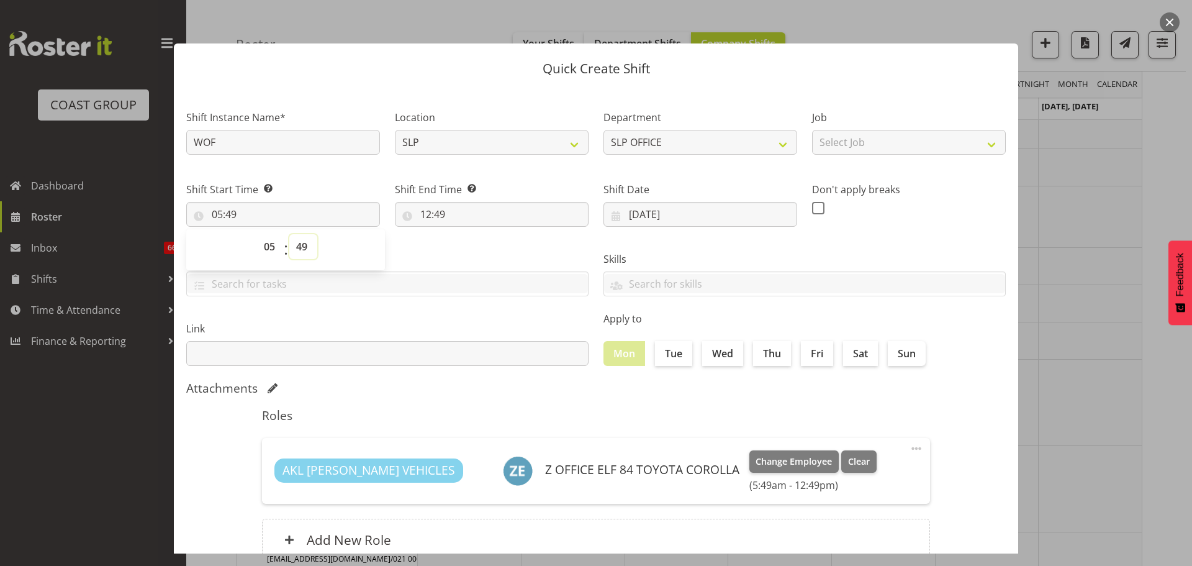
click at [304, 241] on select "00 01 02 03 04 05 06 07 08 09 10 11 12 13 14 15 16 17 18 19 20 21 22 23 24 25 2…" at bounding box center [303, 246] width 28 height 25
select select "0"
type input "05:00"
click at [426, 210] on input "12:49" at bounding box center [492, 214] width 194 height 25
click at [473, 238] on select "00 01 02 03 04 05 06 07 08 09 10 11 12 13 14 15 16 17 18 19 20 21 22 23" at bounding box center [480, 246] width 28 height 25
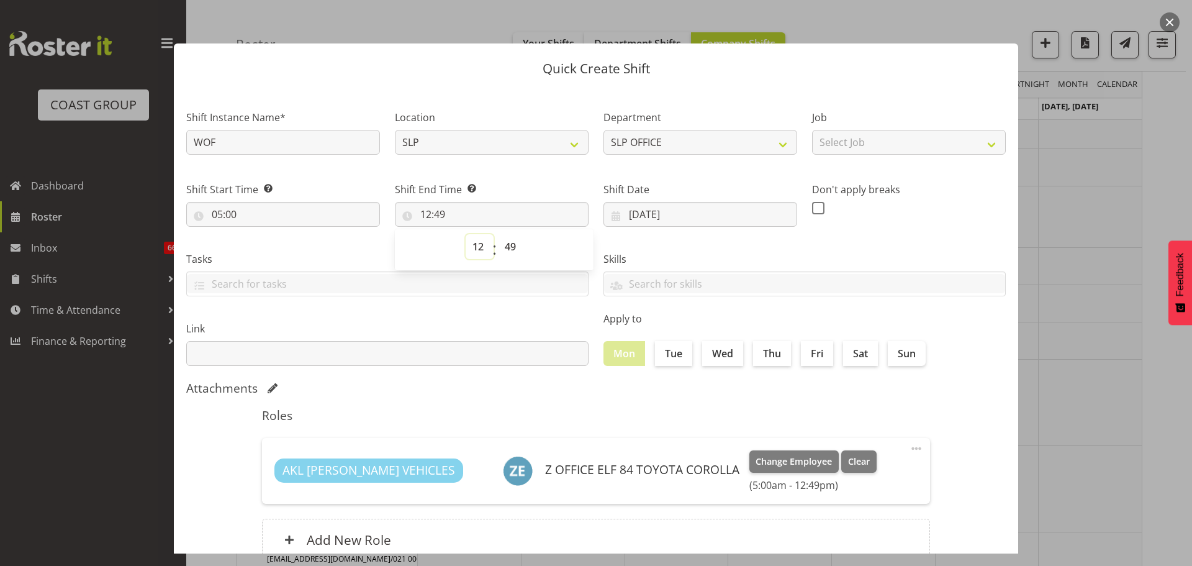
select select "23"
click at [466, 234] on select "00 01 02 03 04 05 06 07 08 09 10 11 12 13 14 15 16 17 18 19 20 21 22 23" at bounding box center [480, 246] width 28 height 25
type input "23:49"
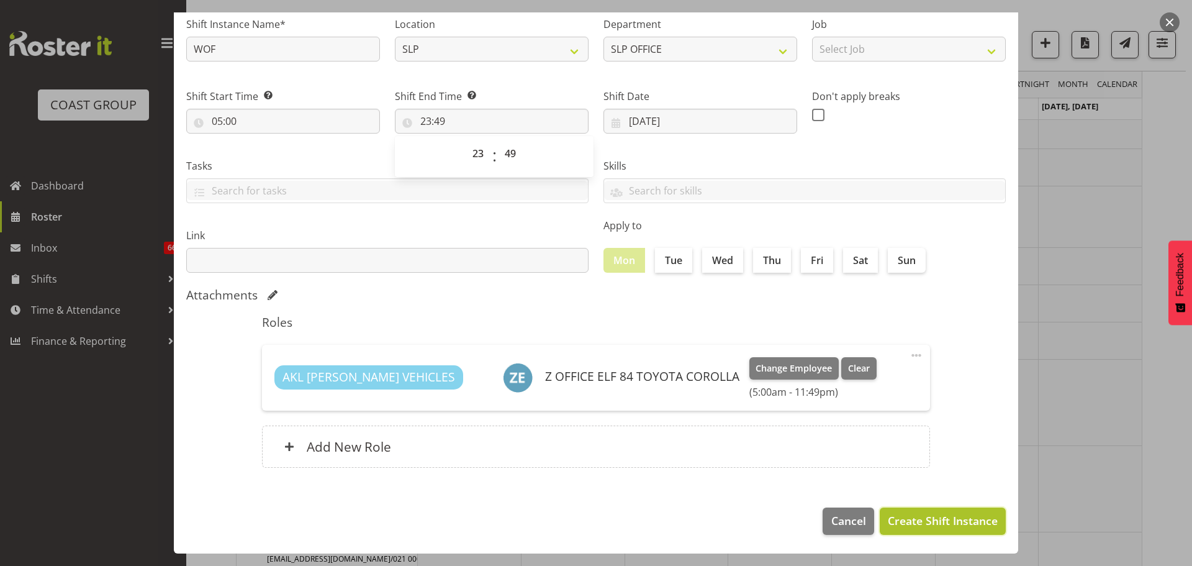
click at [954, 518] on span "Create Shift Instance" at bounding box center [943, 520] width 110 height 16
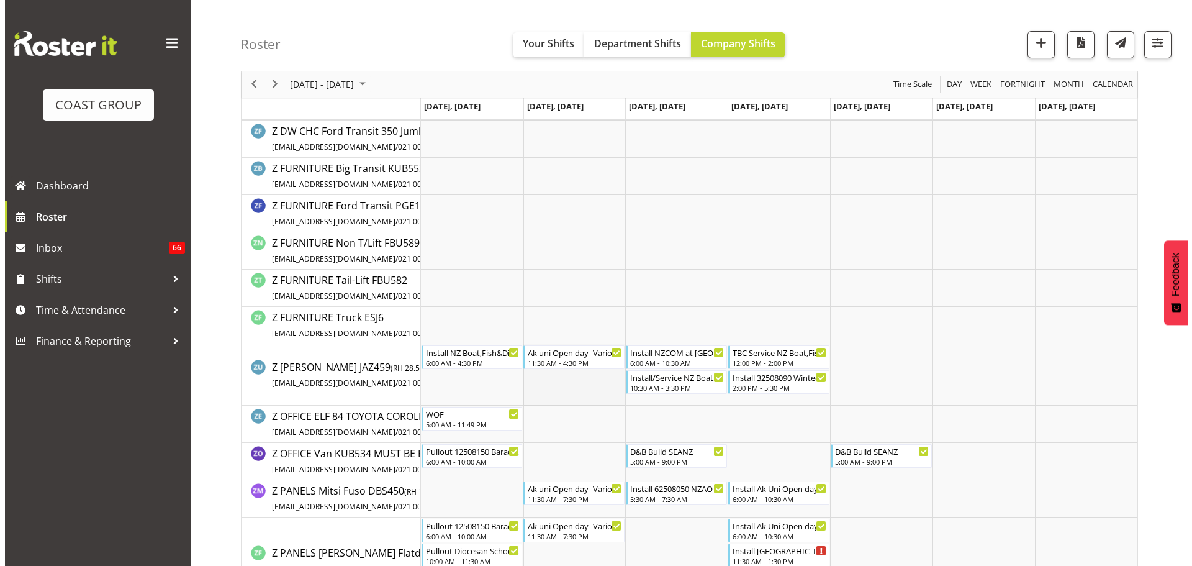
scroll to position [6631, 0]
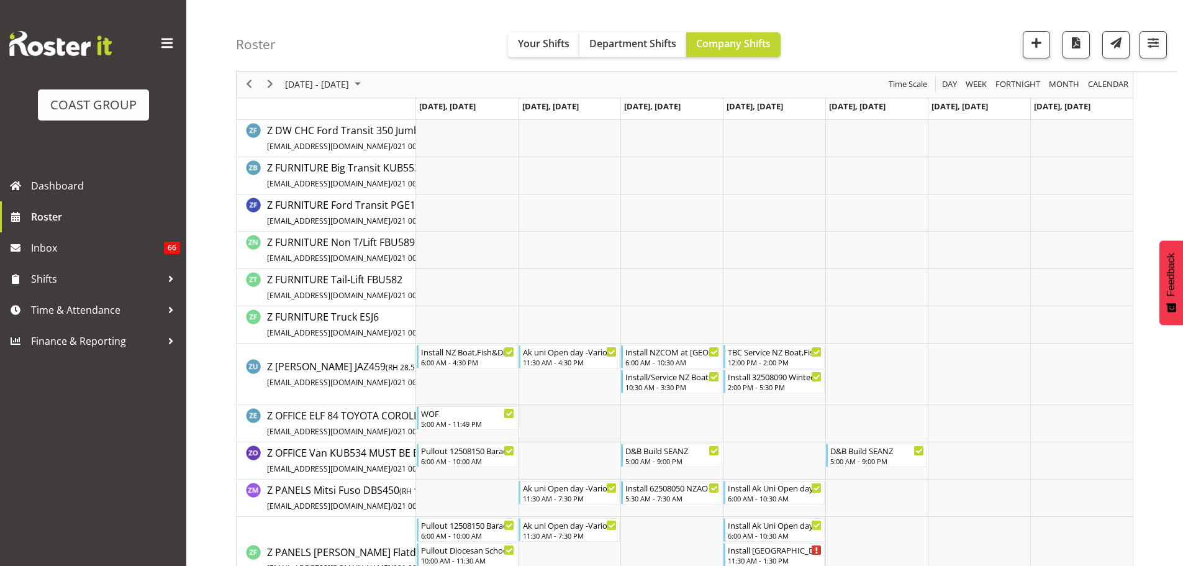
click at [564, 412] on td "Timeline Week of August 29, 2025" at bounding box center [569, 423] width 102 height 37
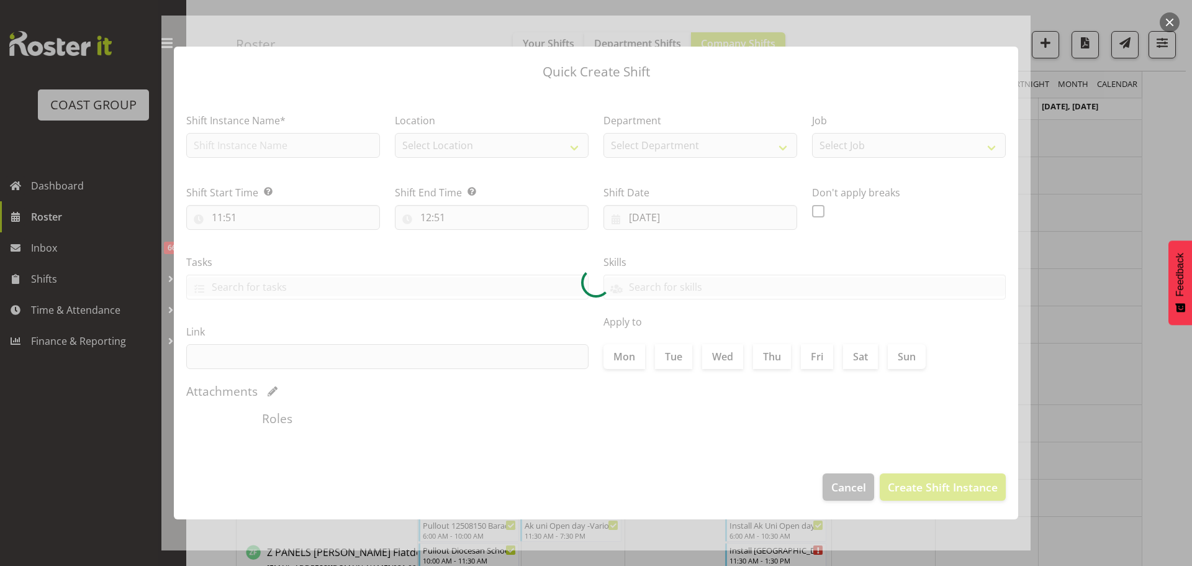
type input "26/08/2025"
checkbox input "true"
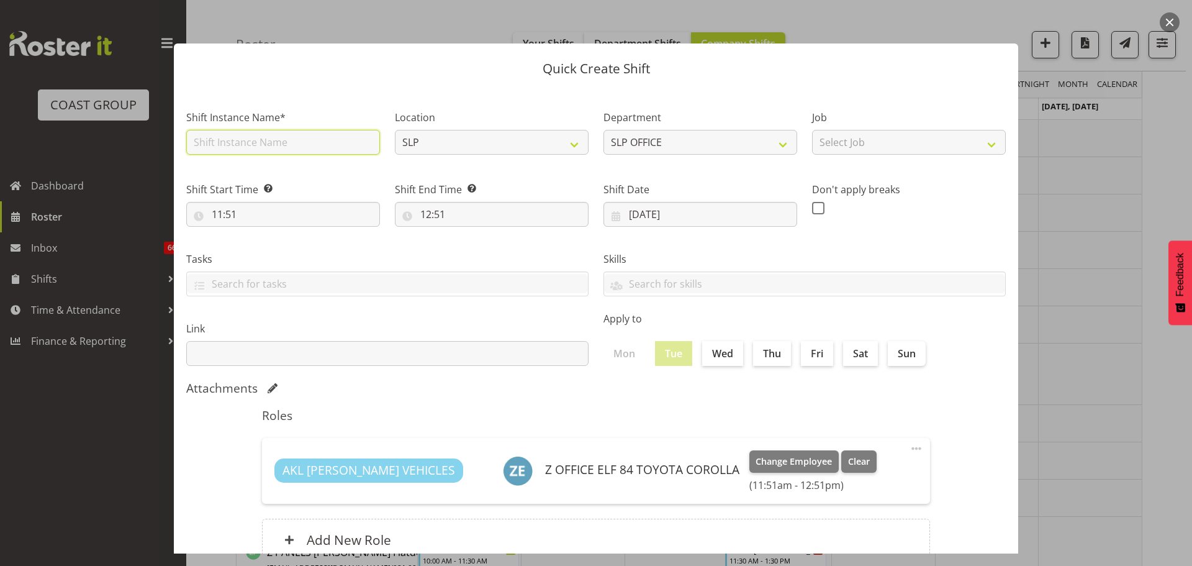
click at [233, 145] on input "text" at bounding box center [283, 142] width 194 height 25
type input "WOF"
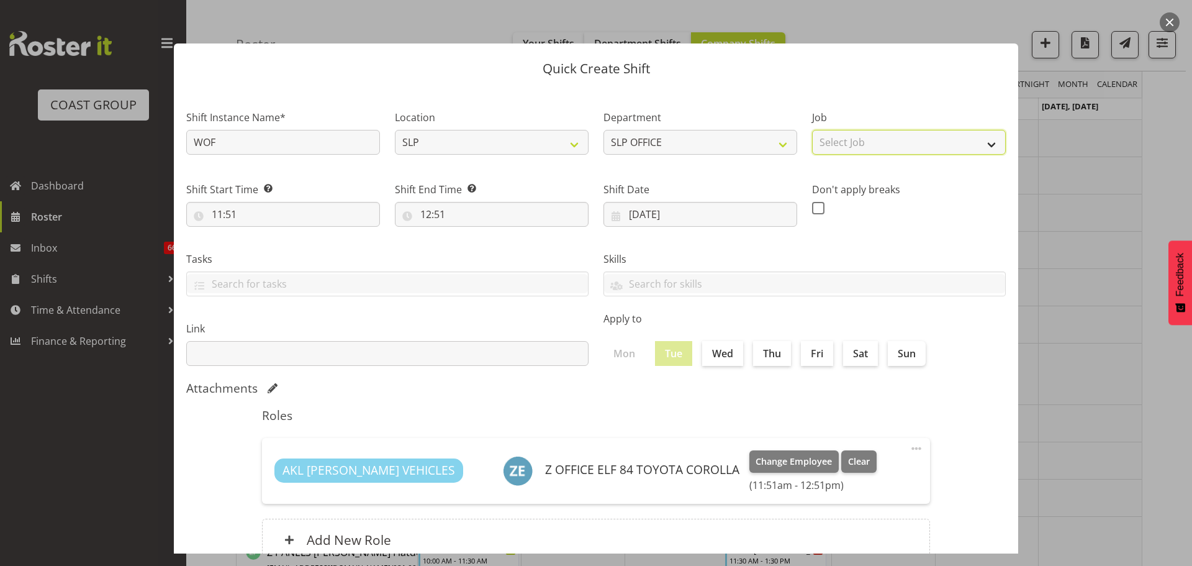
click at [900, 148] on select "Select Job 1 Carlton Events 1 Carlton Hamilton 1 Carlton Wellington 1 EHS WAREH…" at bounding box center [909, 142] width 194 height 25
click at [895, 100] on div "Job Select Job 1 Carlton Events 1 Carlton Hamilton 1 Carlton Wellington 1 EHS W…" at bounding box center [909, 129] width 209 height 72
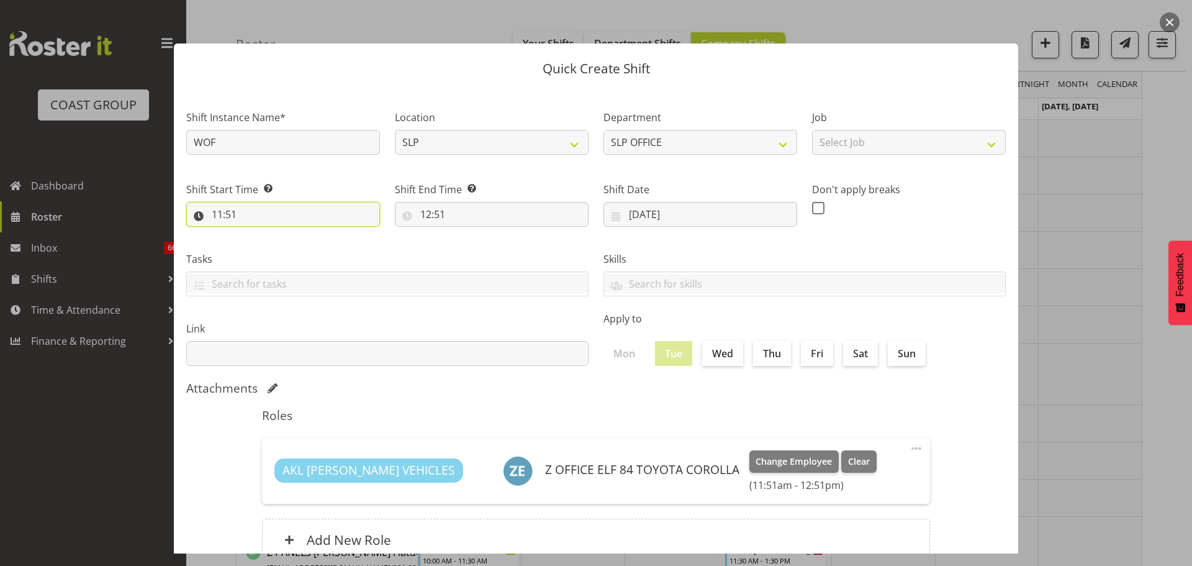
click at [227, 202] on input "11:51" at bounding box center [283, 214] width 194 height 25
click at [271, 235] on select "00 01 02 03 04 05 06 07 08 09 10 11 12 13 14 15 16 17 18 19 20 21 22 23" at bounding box center [271, 246] width 28 height 25
select select "0"
click at [257, 234] on select "00 01 02 03 04 05 06 07 08 09 10 11 12 13 14 15 16 17 18 19 20 21 22 23" at bounding box center [271, 246] width 28 height 25
type input "00:51"
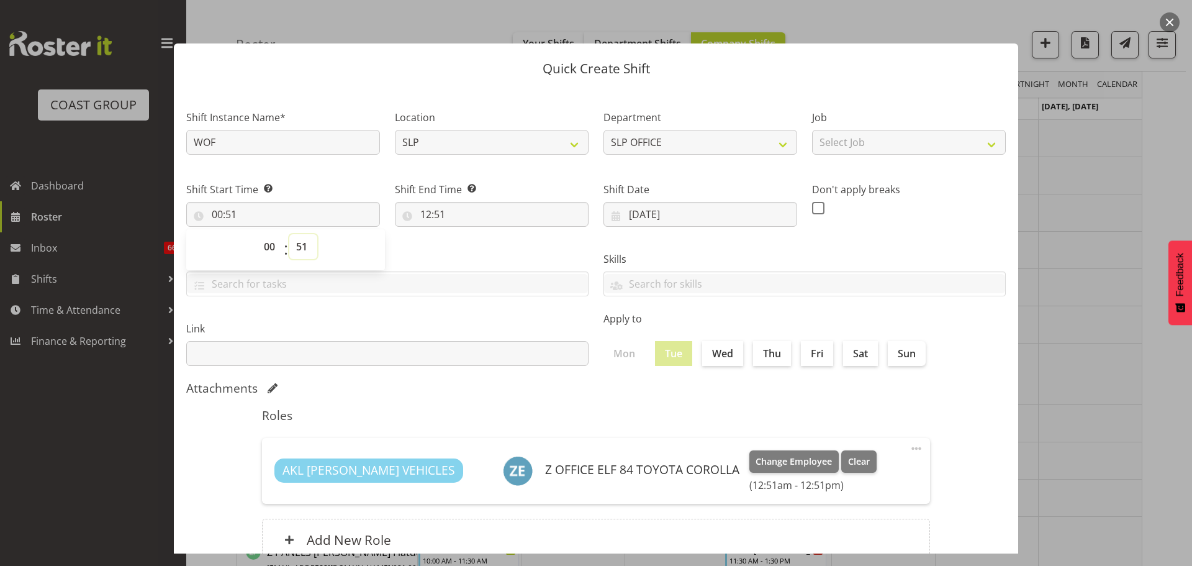
click at [299, 244] on select "00 01 02 03 04 05 06 07 08 09 10 11 12 13 14 15 16 17 18 19 20 21 22 23 24 25 2…" at bounding box center [303, 246] width 28 height 25
select select "0"
type input "00:00"
click at [433, 222] on input "12:51" at bounding box center [492, 214] width 194 height 25
click at [473, 245] on select "00 01 02 03 04 05 06 07 08 09 10 11 12 13 14 15 16 17 18 19 20 21 22 23" at bounding box center [480, 246] width 28 height 25
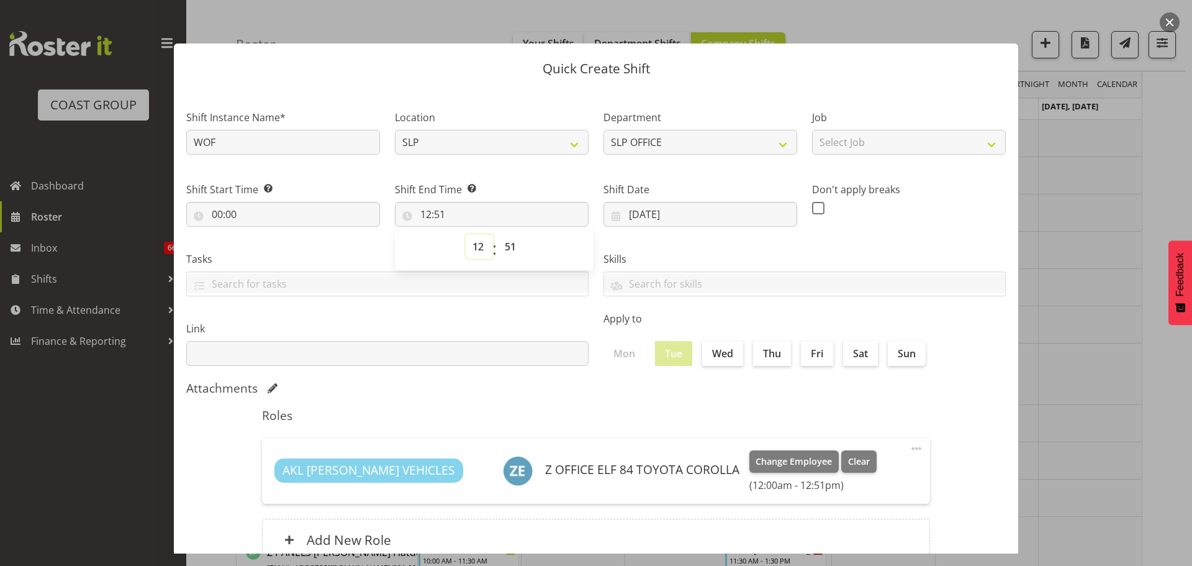
select select "23"
type input "23:51"
click at [517, 249] on select "00 01 02 03 04 05 06 07 08 09 10 11 12 13 14 15 16 17 18 19 20 21 22 23 24 25 2…" at bounding box center [512, 246] width 28 height 25
select select "59"
click at [498, 234] on select "00 01 02 03 04 05 06 07 08 09 10 11 12 13 14 15 16 17 18 19 20 21 22 23 24 25 2…" at bounding box center [512, 246] width 28 height 25
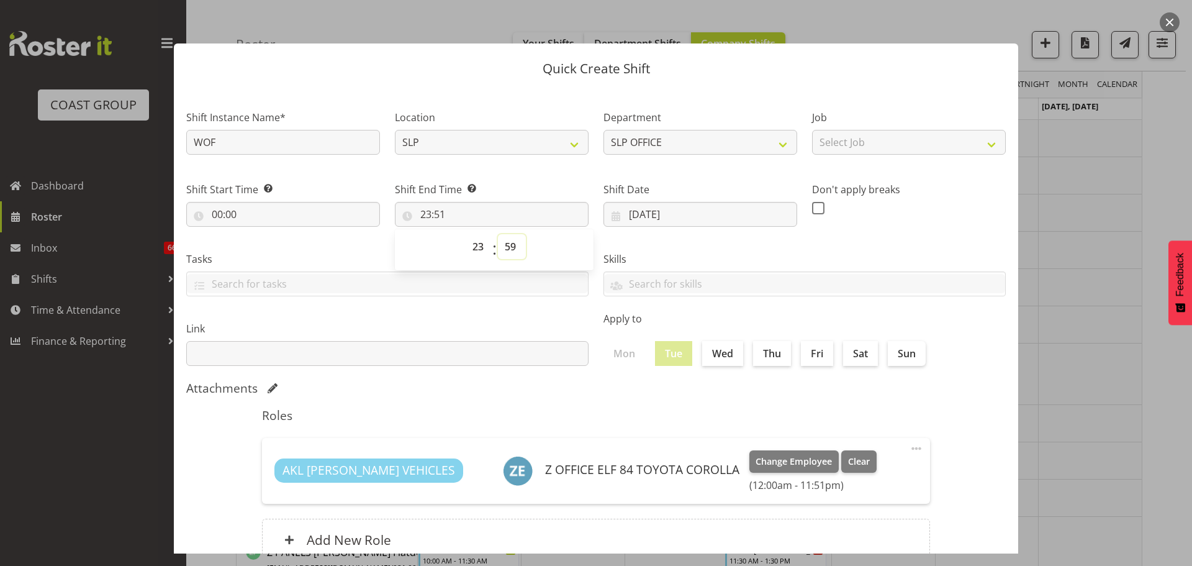
type input "23:59"
click at [949, 425] on section "Shift Instance Name* WOF Location SLP EHS RYMER CARLTON EVENTS Department SLP O…" at bounding box center [596, 338] width 844 height 500
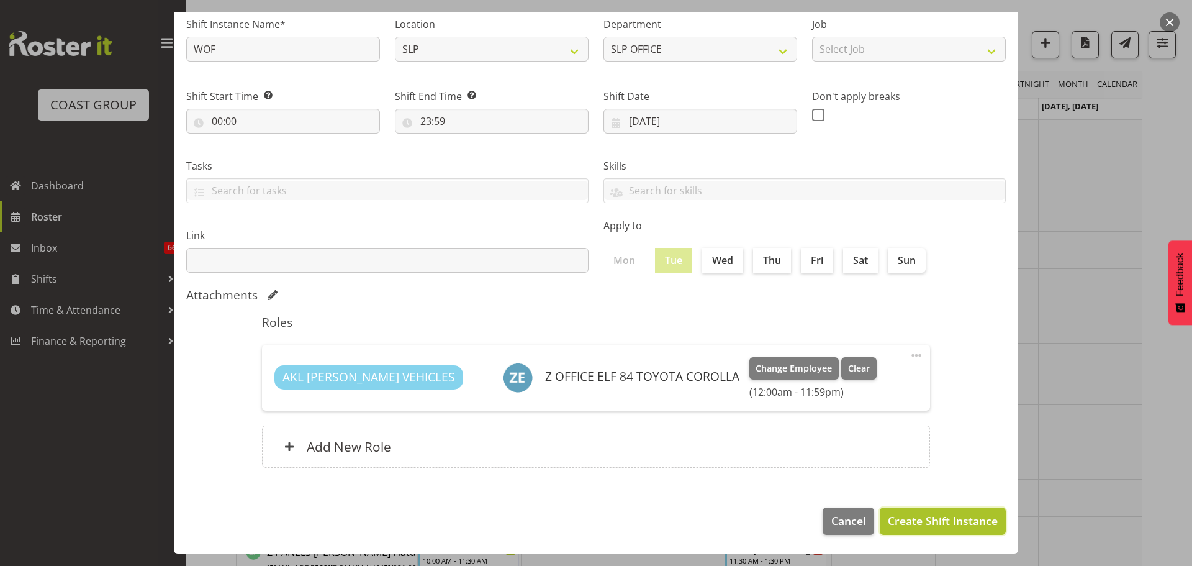
click at [976, 523] on span "Create Shift Instance" at bounding box center [943, 520] width 110 height 16
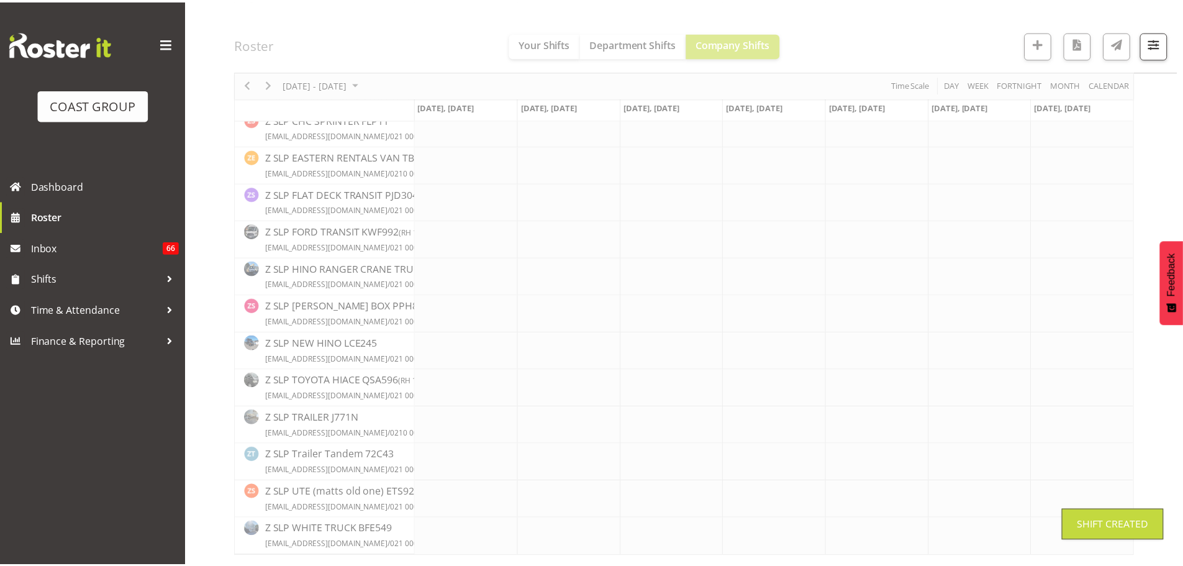
scroll to position [5318, 0]
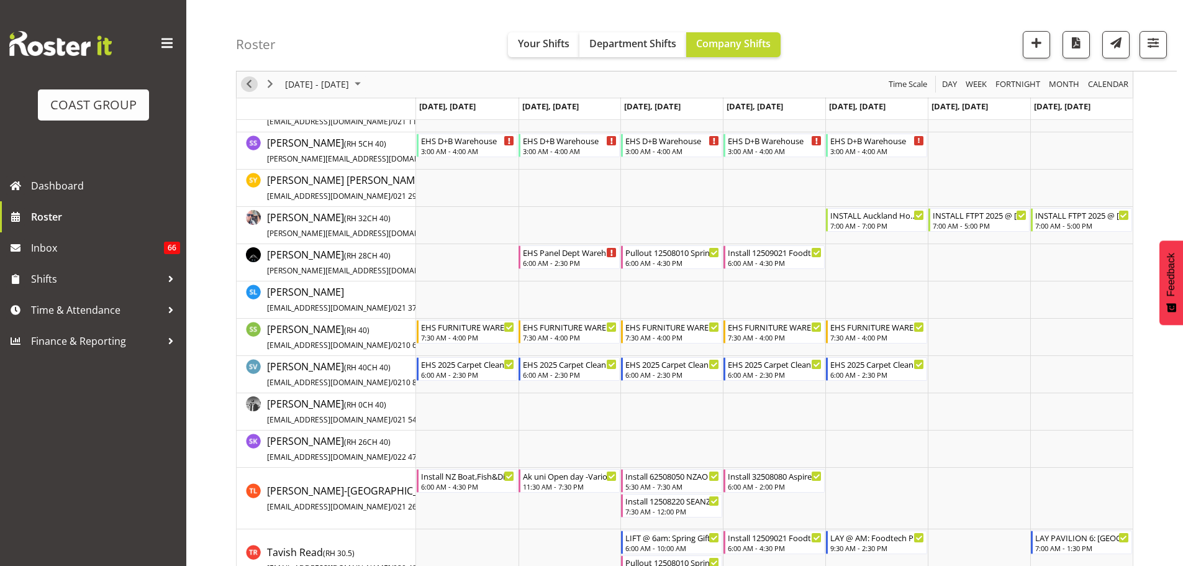
click at [250, 86] on span "Previous" at bounding box center [248, 85] width 15 height 16
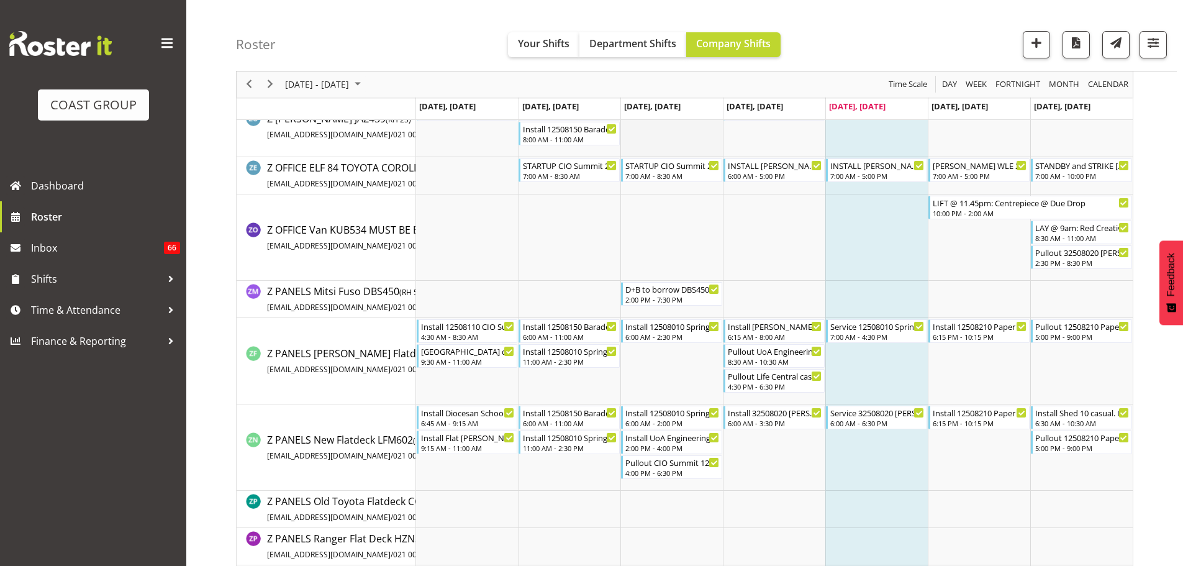
scroll to position [6619, 0]
